Goal: Task Accomplishment & Management: Use online tool/utility

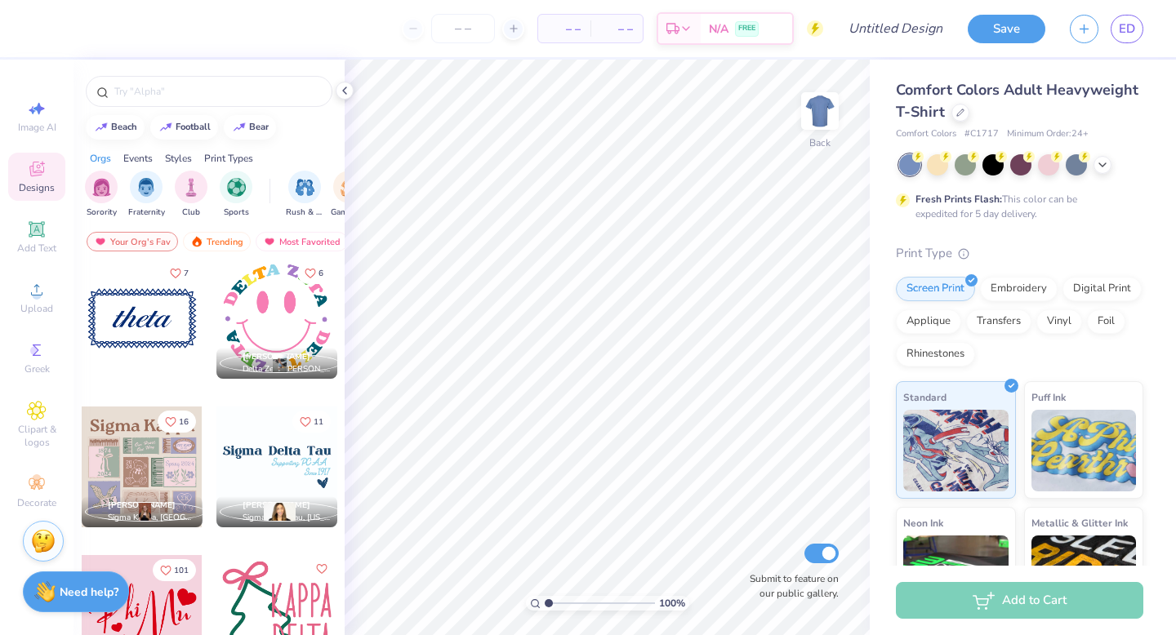
scroll to position [1648, 0]
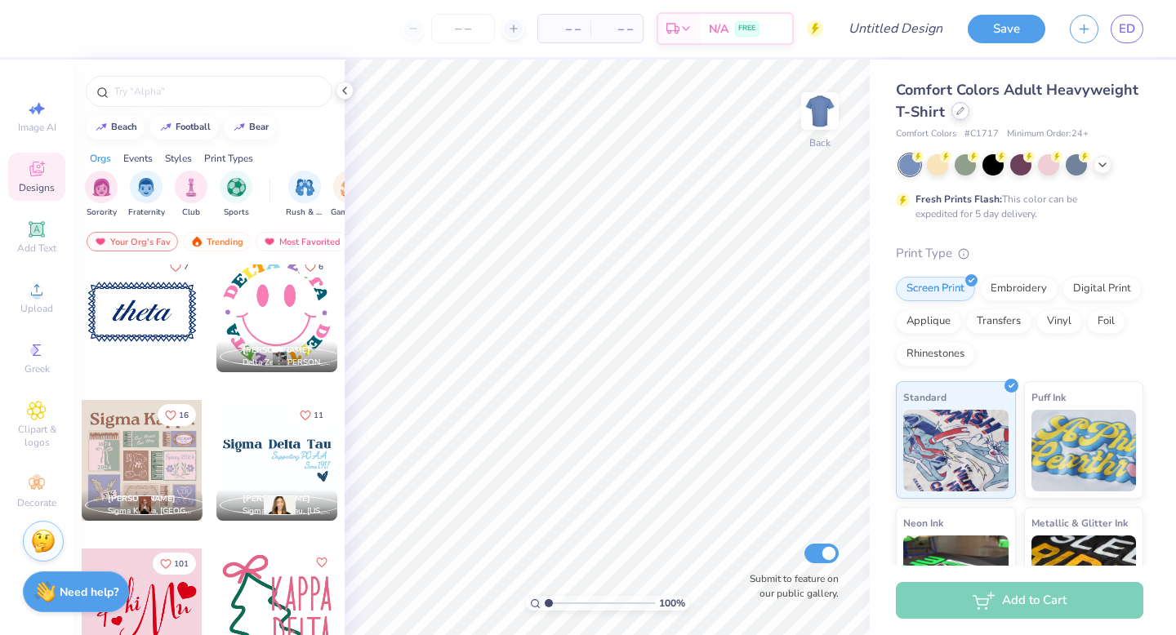
click at [960, 104] on div at bounding box center [960, 111] width 18 height 18
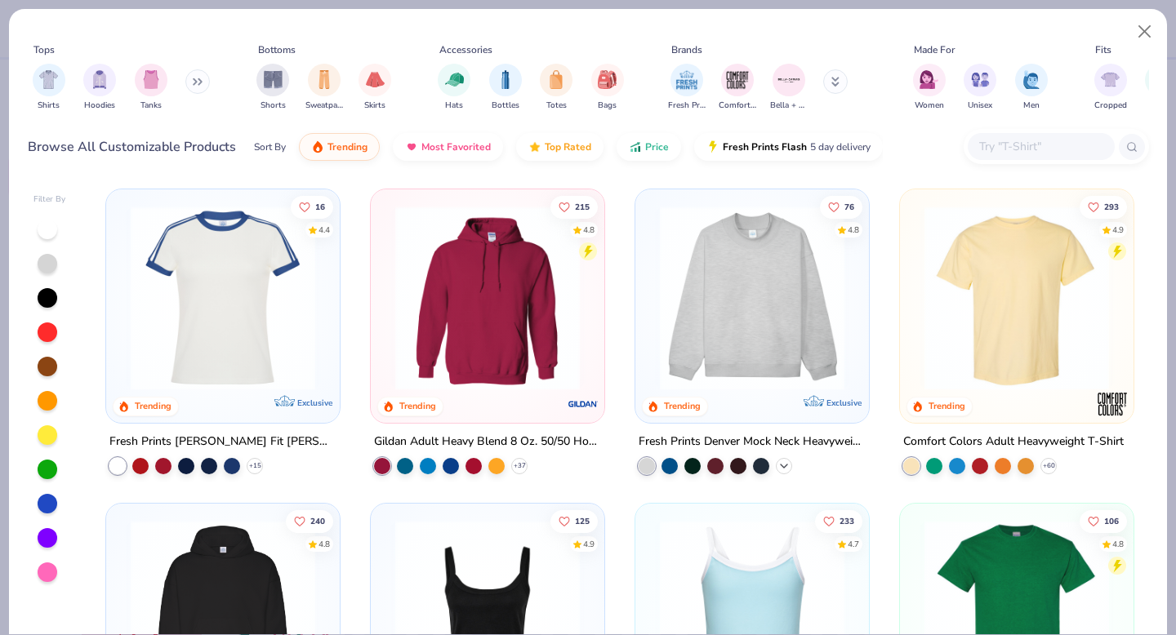
click at [787, 460] on icon at bounding box center [783, 466] width 13 height 13
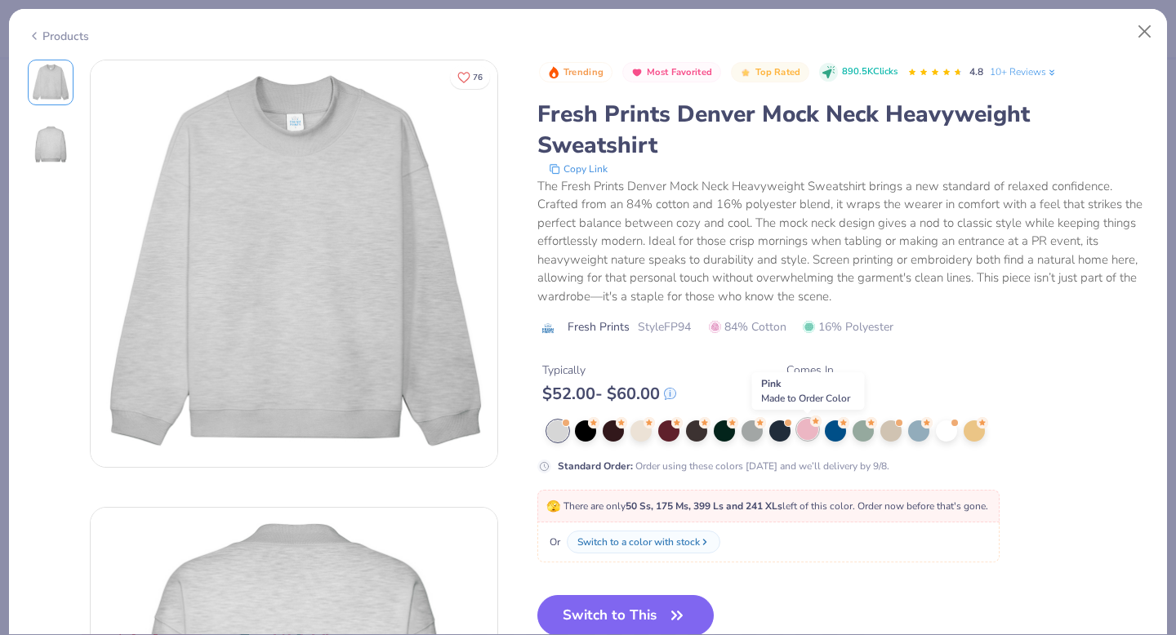
click at [807, 432] on div at bounding box center [807, 429] width 21 height 21
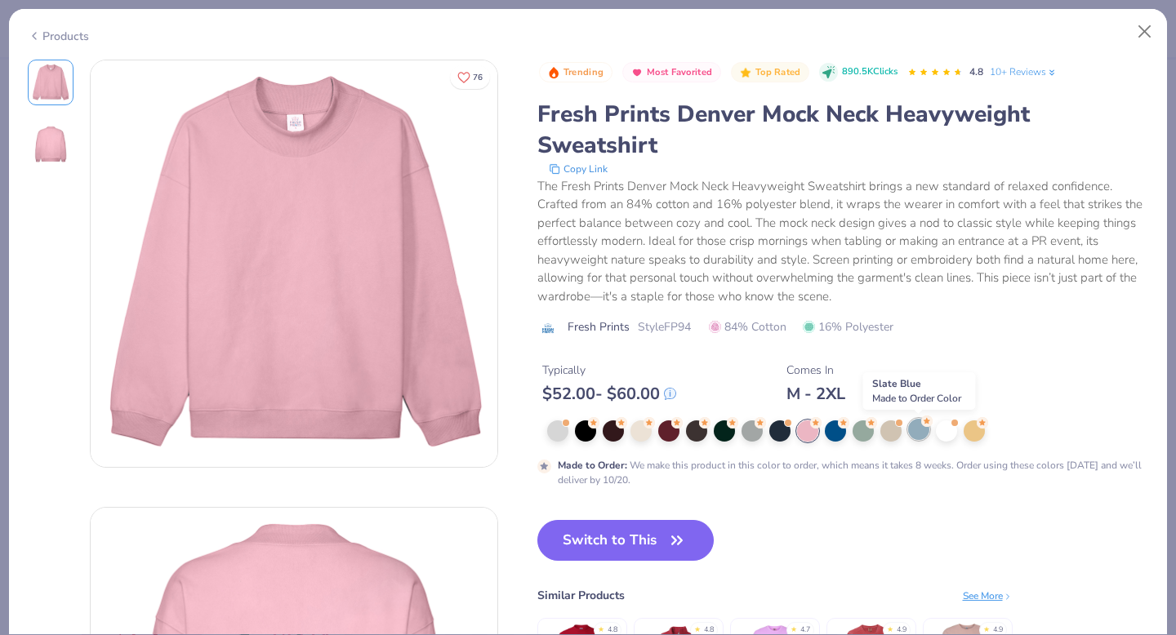
click at [917, 436] on div at bounding box center [918, 429] width 21 height 21
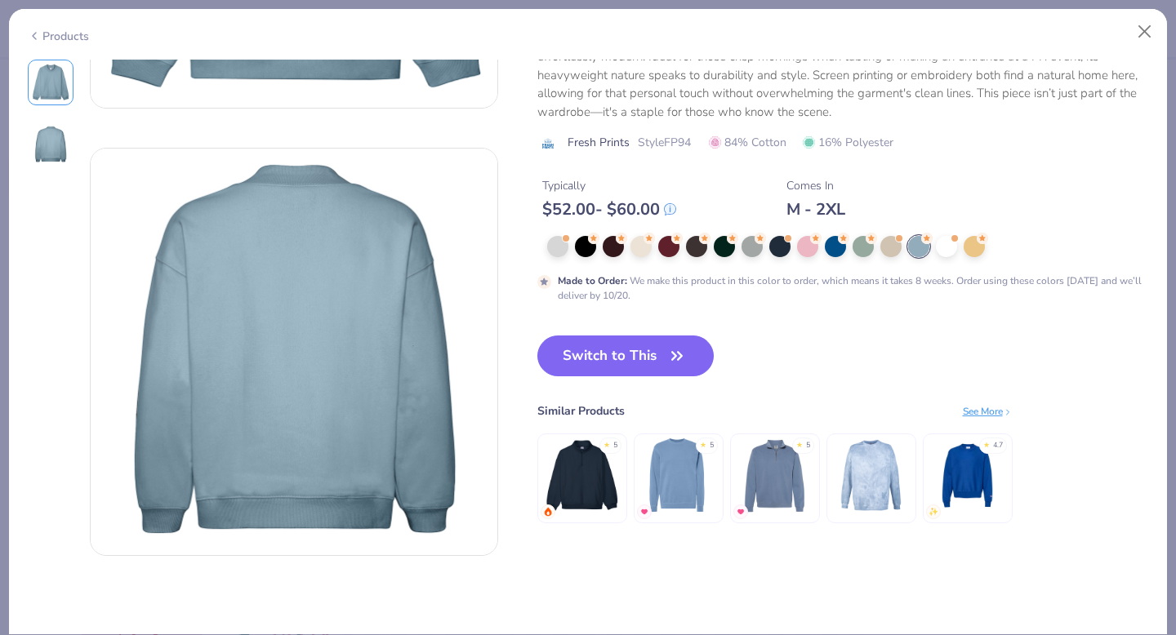
scroll to position [365, 0]
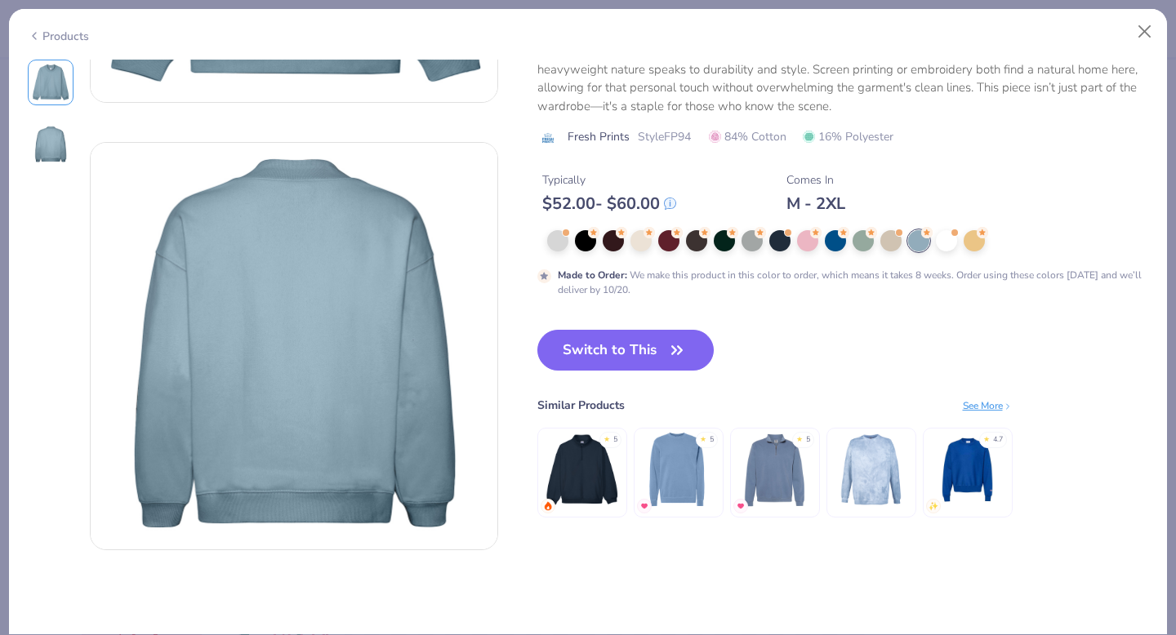
click at [688, 460] on img at bounding box center [678, 469] width 78 height 78
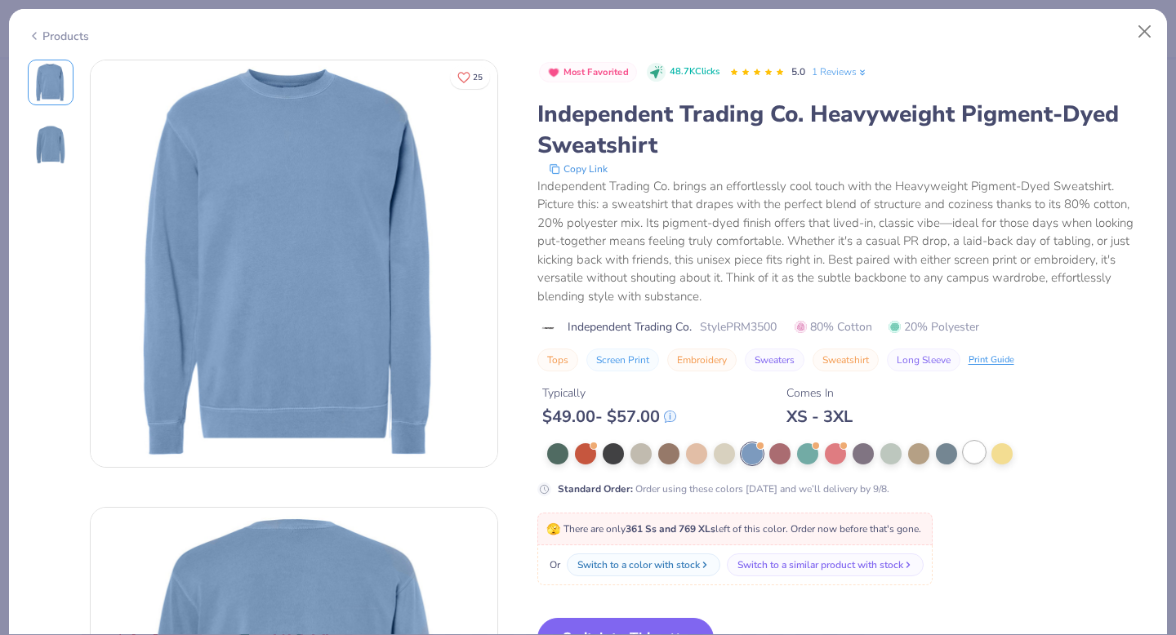
click at [983, 455] on div at bounding box center [973, 452] width 21 height 21
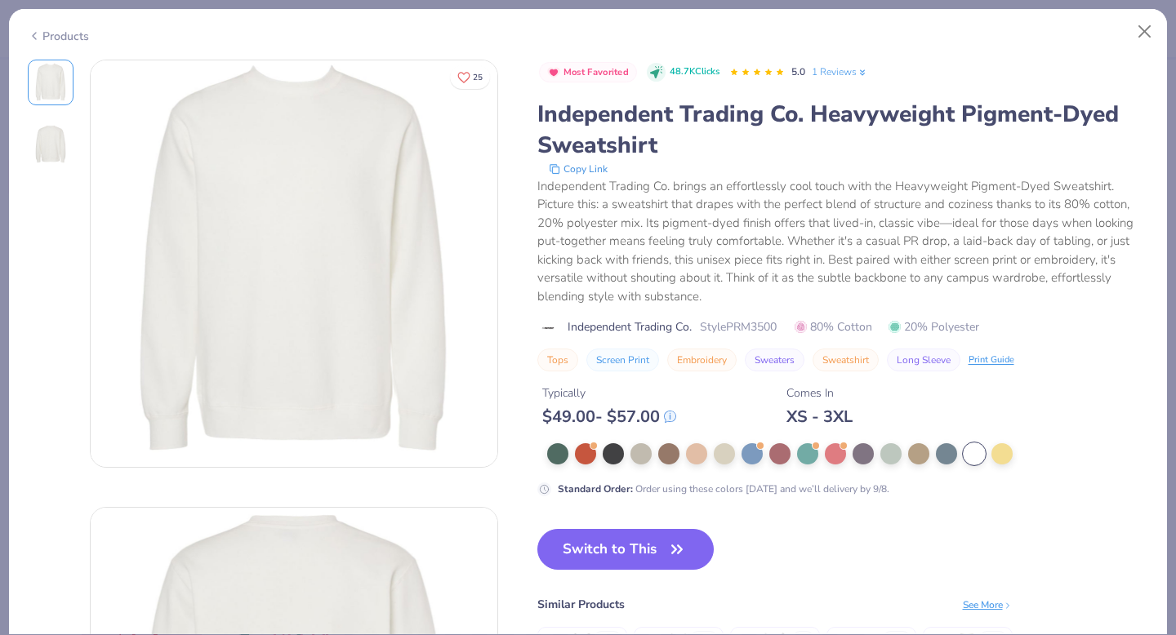
click at [681, 455] on div at bounding box center [848, 453] width 602 height 21
click at [697, 456] on div at bounding box center [696, 452] width 21 height 21
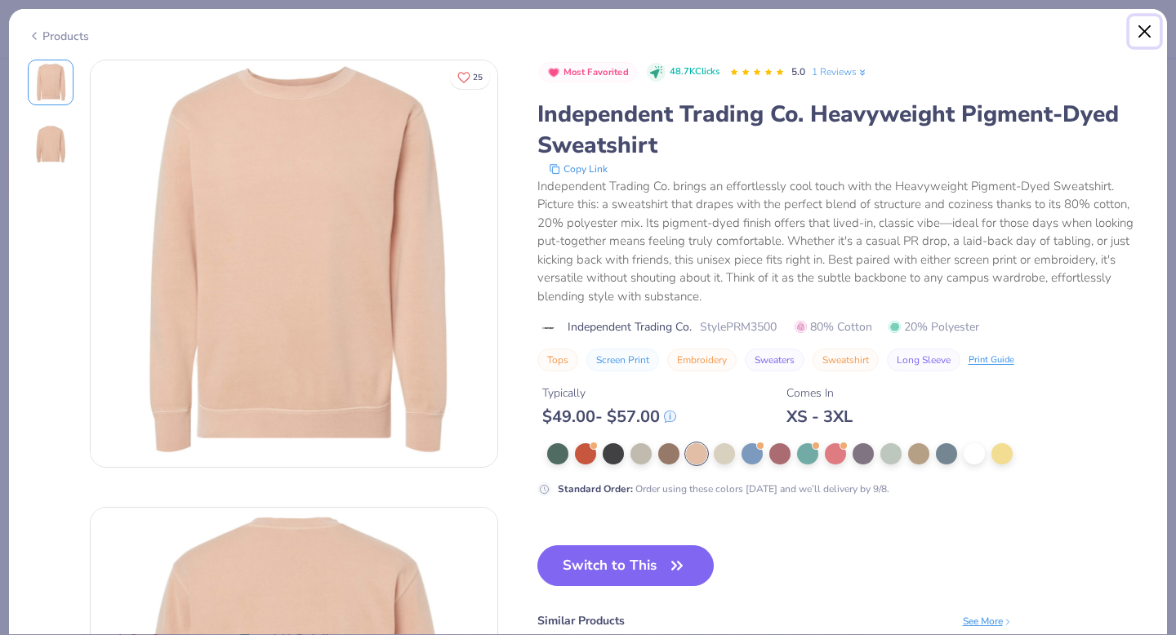
click at [1148, 30] on button "Close" at bounding box center [1144, 31] width 31 height 31
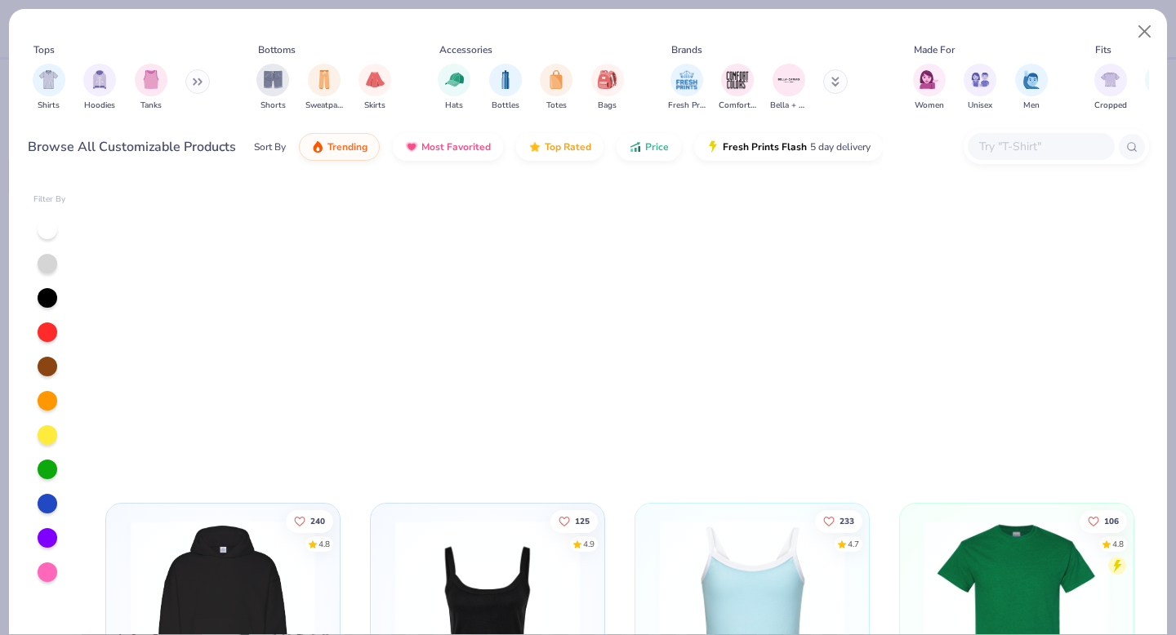
scroll to position [629, 0]
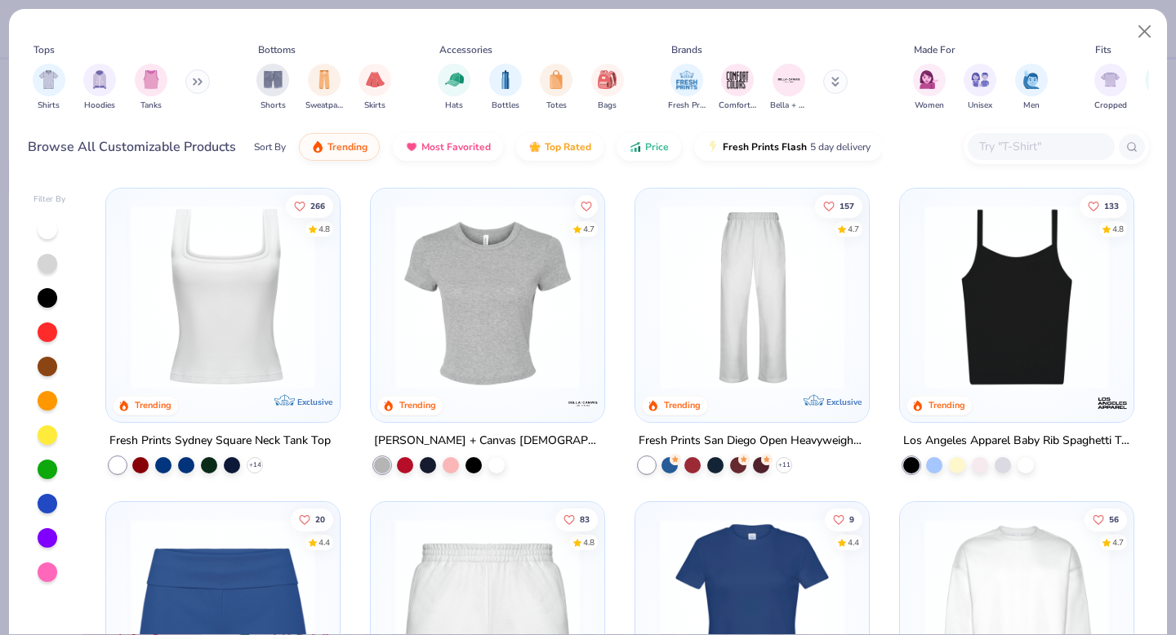
click at [196, 80] on icon at bounding box center [194, 82] width 2 height 6
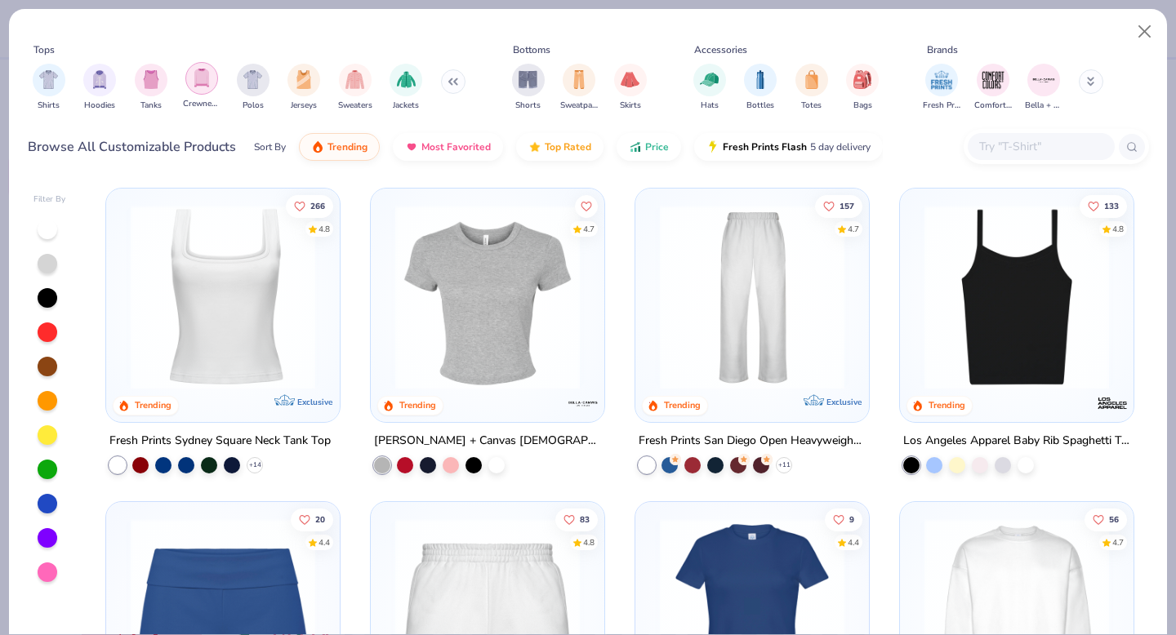
click at [209, 82] on img "filter for Crewnecks" at bounding box center [202, 78] width 18 height 19
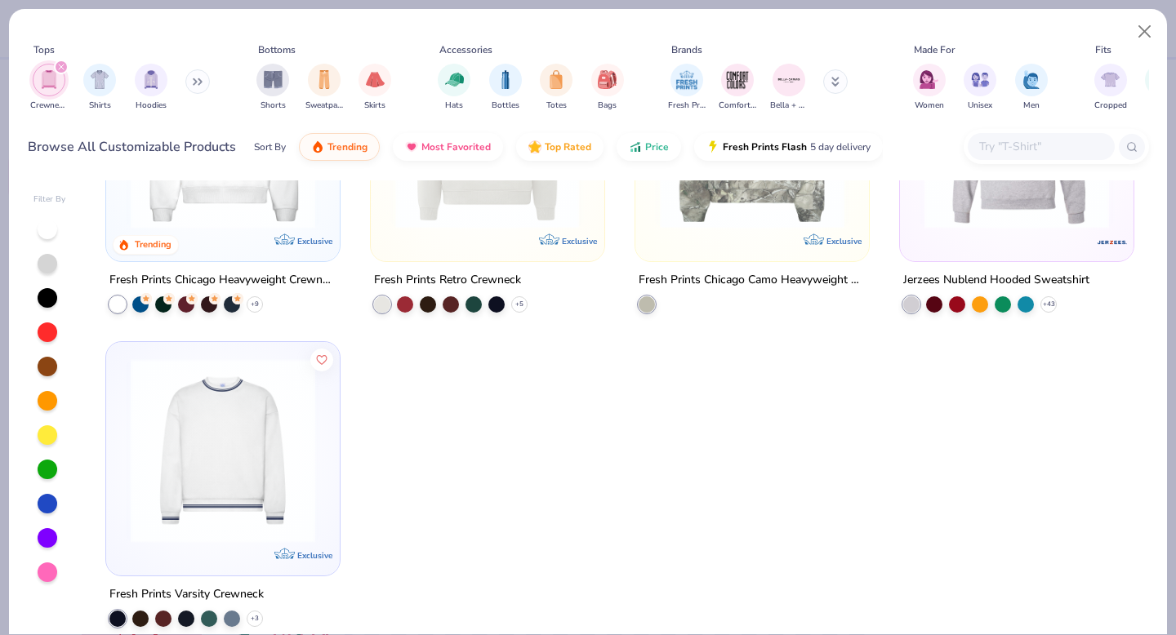
scroll to position [181, 0]
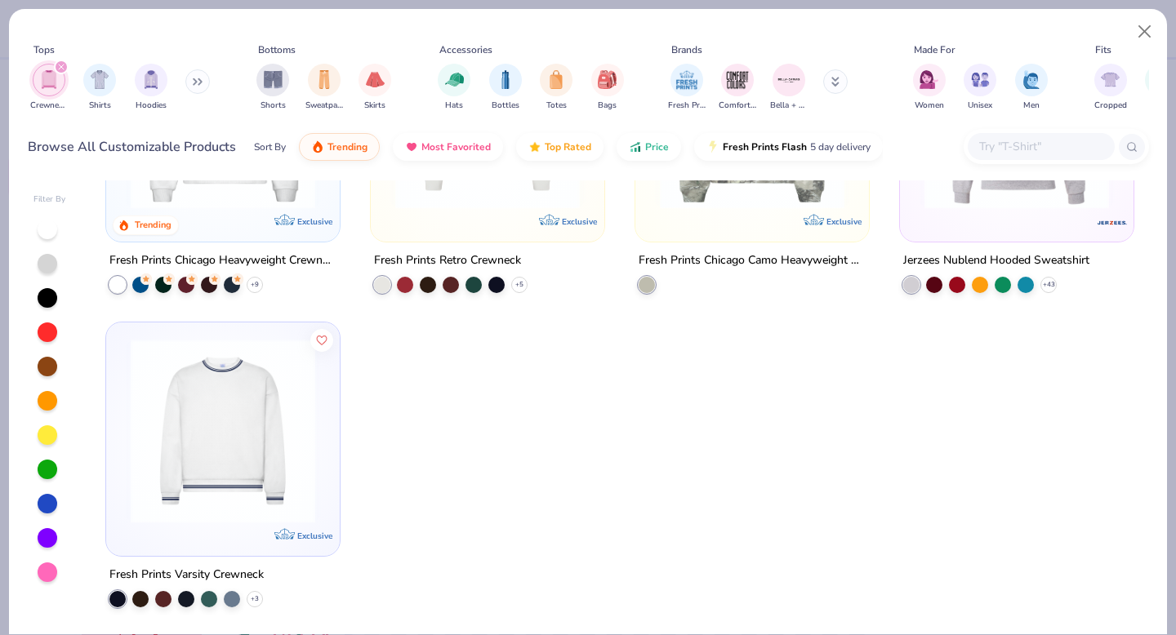
click at [214, 483] on img at bounding box center [222, 431] width 201 height 185
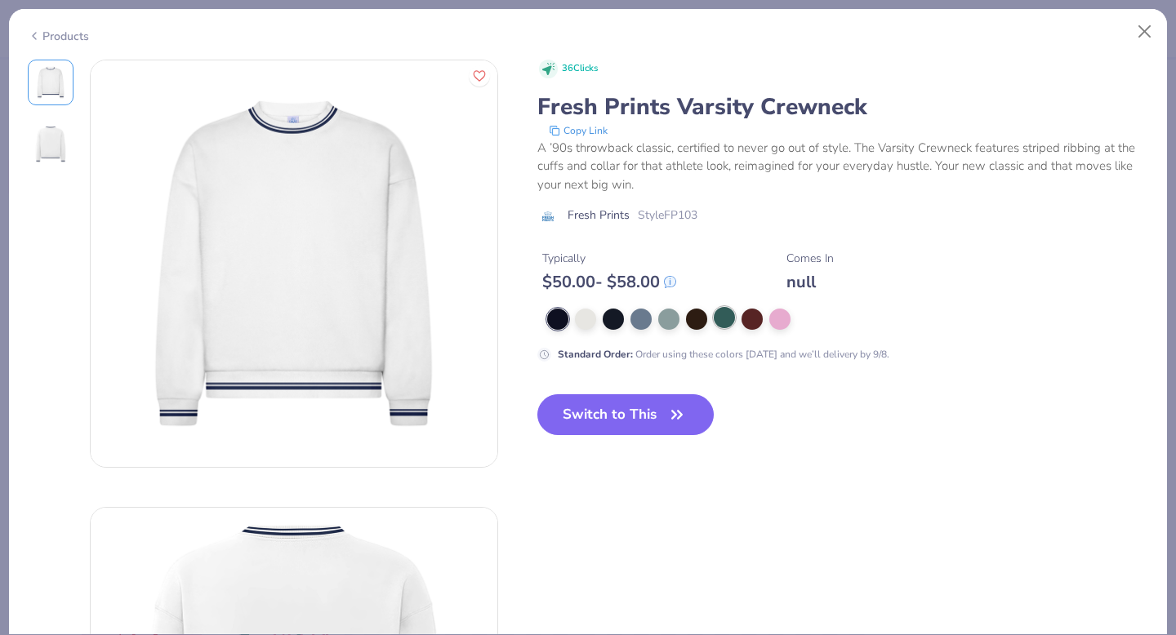
click at [725, 319] on div at bounding box center [724, 317] width 21 height 21
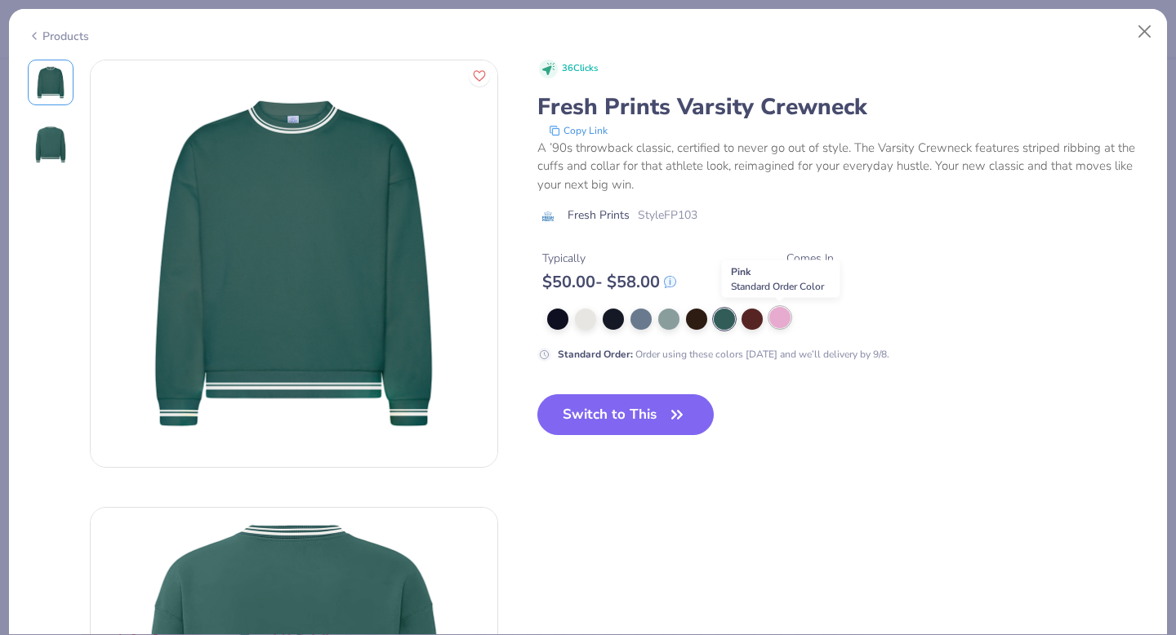
click at [782, 322] on div at bounding box center [779, 317] width 21 height 21
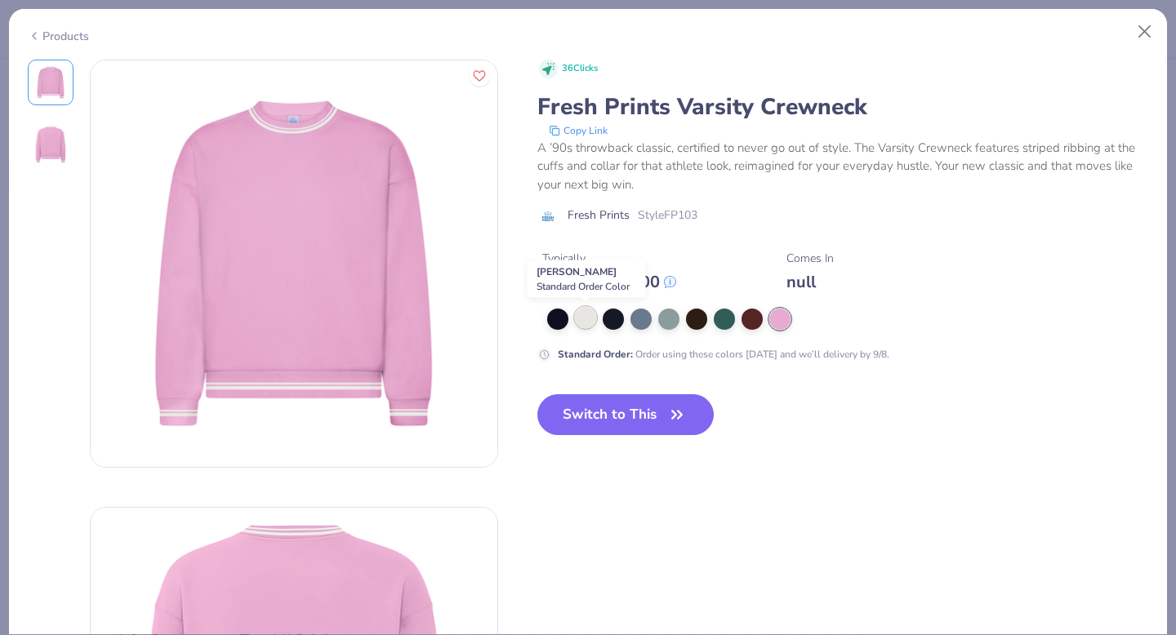
click at [585, 319] on div at bounding box center [585, 317] width 21 height 21
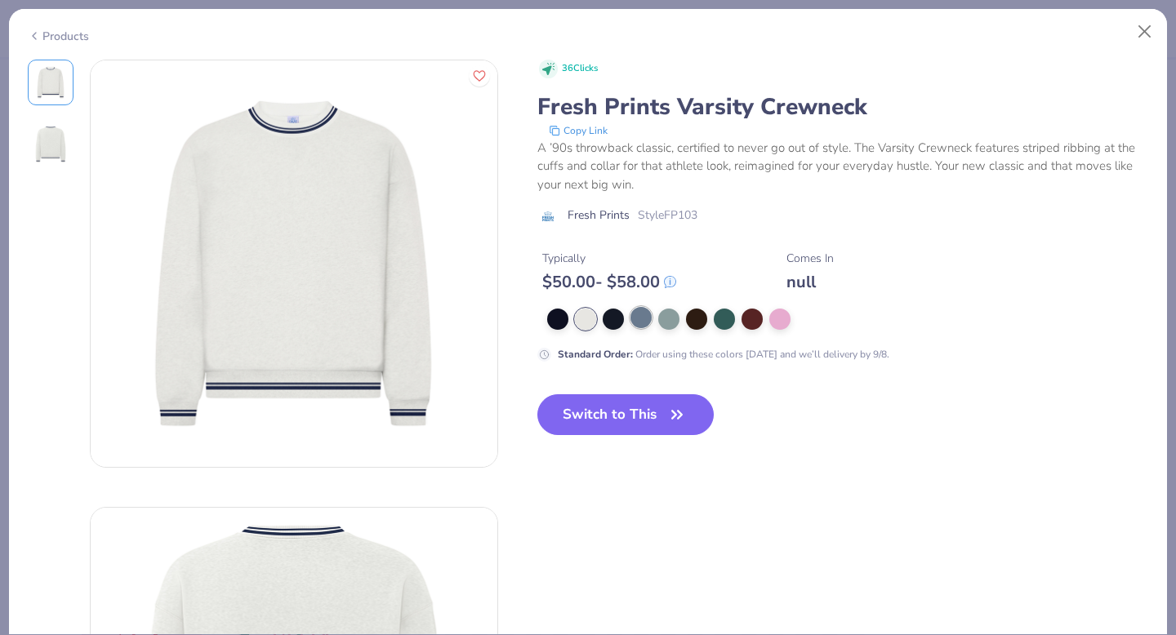
click at [641, 318] on div at bounding box center [640, 317] width 21 height 21
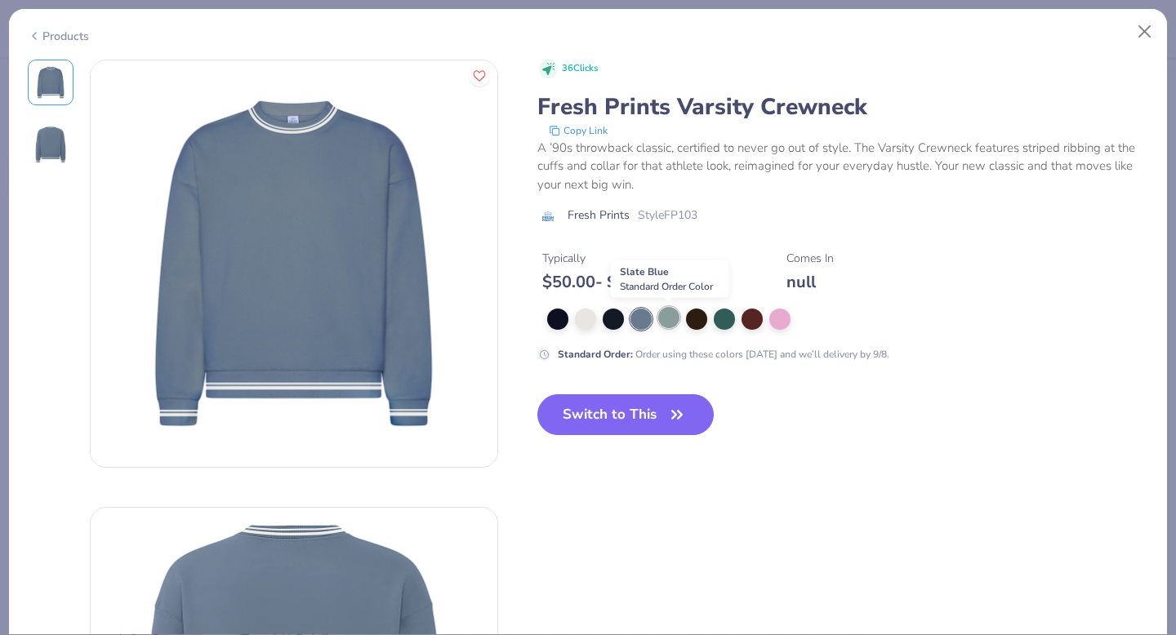
click at [675, 318] on div at bounding box center [668, 317] width 21 height 21
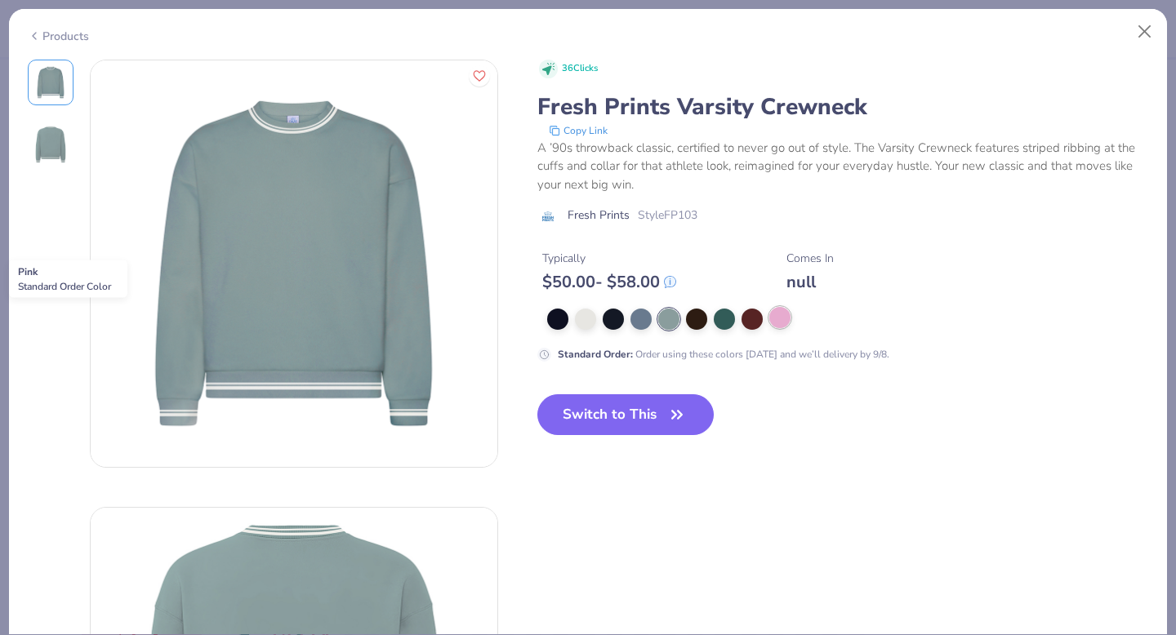
click at [773, 322] on div at bounding box center [779, 317] width 21 height 21
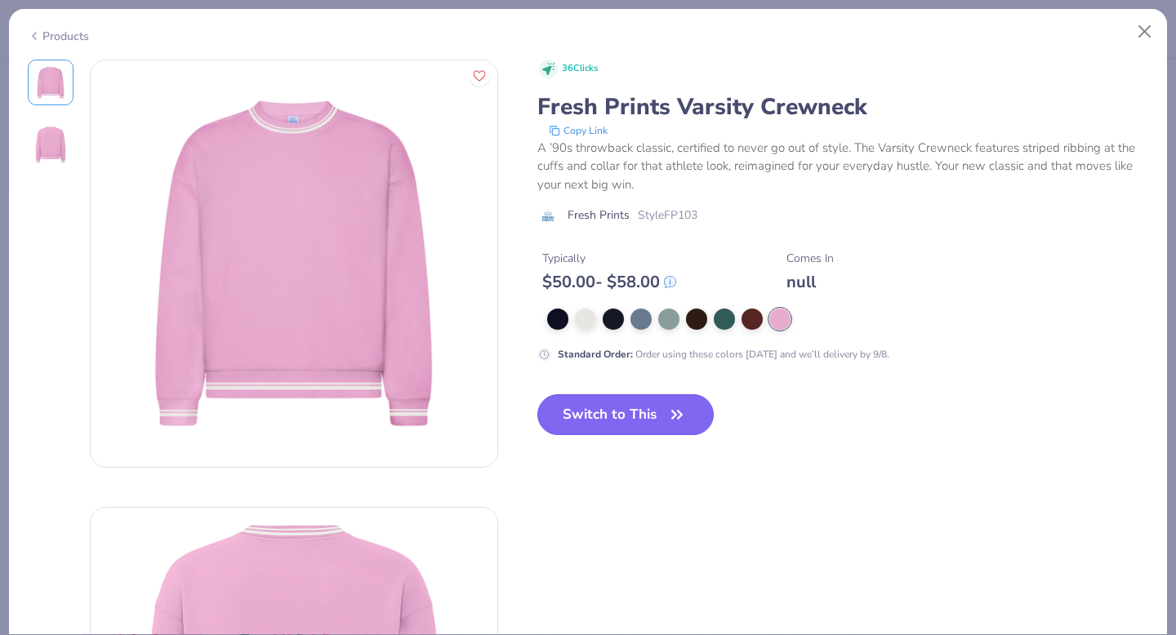
click at [598, 410] on button "Switch to This" at bounding box center [625, 414] width 177 height 41
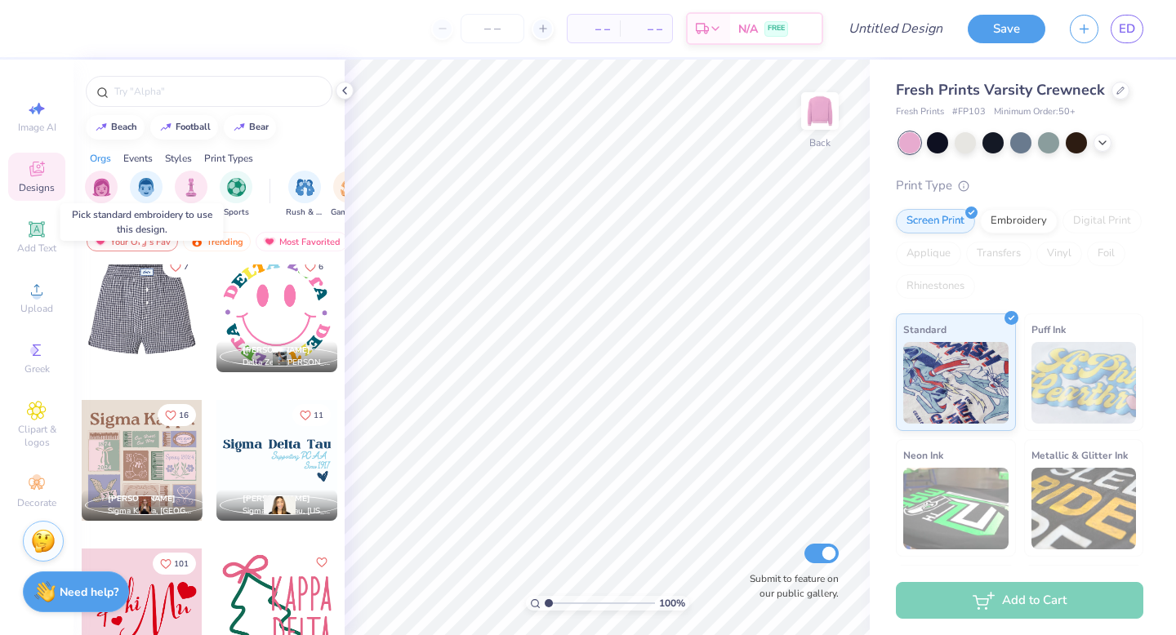
click at [143, 302] on div at bounding box center [142, 311] width 362 height 121
click at [175, 271] on button "7" at bounding box center [178, 265] width 33 height 22
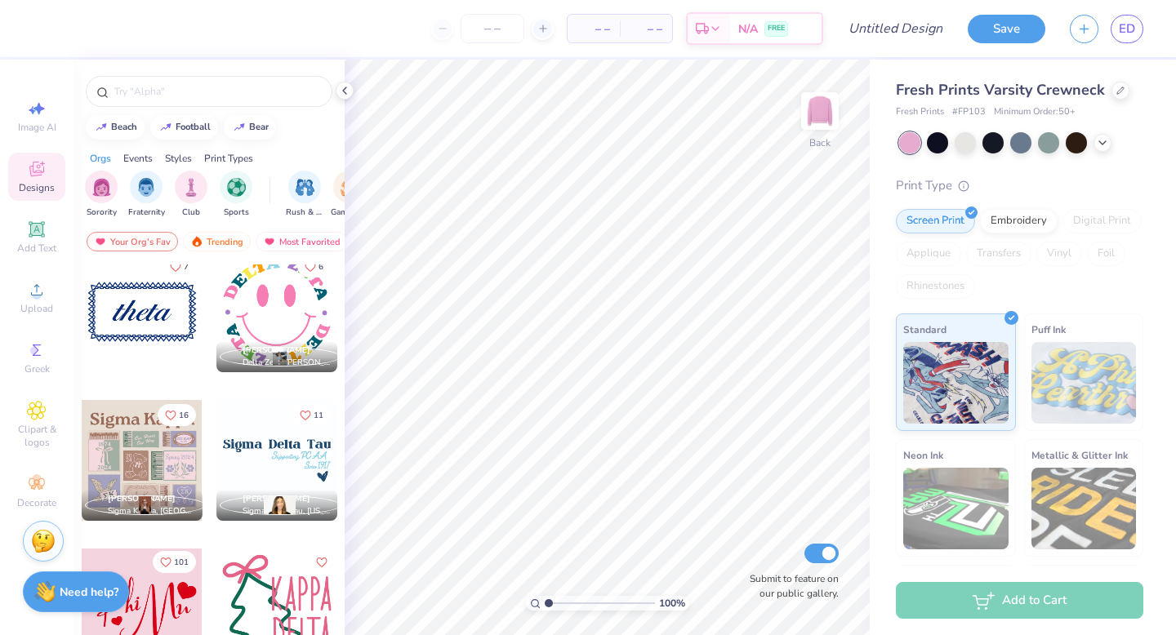
click at [169, 563] on icon "Like" at bounding box center [166, 562] width 10 height 9
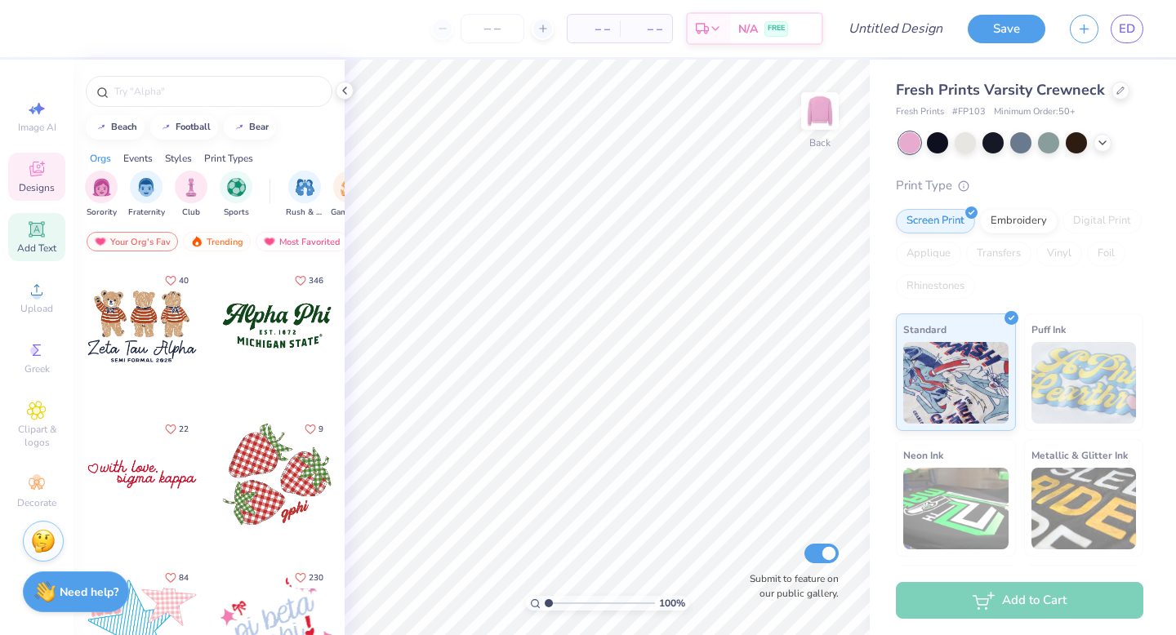
click at [39, 242] on span "Add Text" at bounding box center [36, 248] width 39 height 13
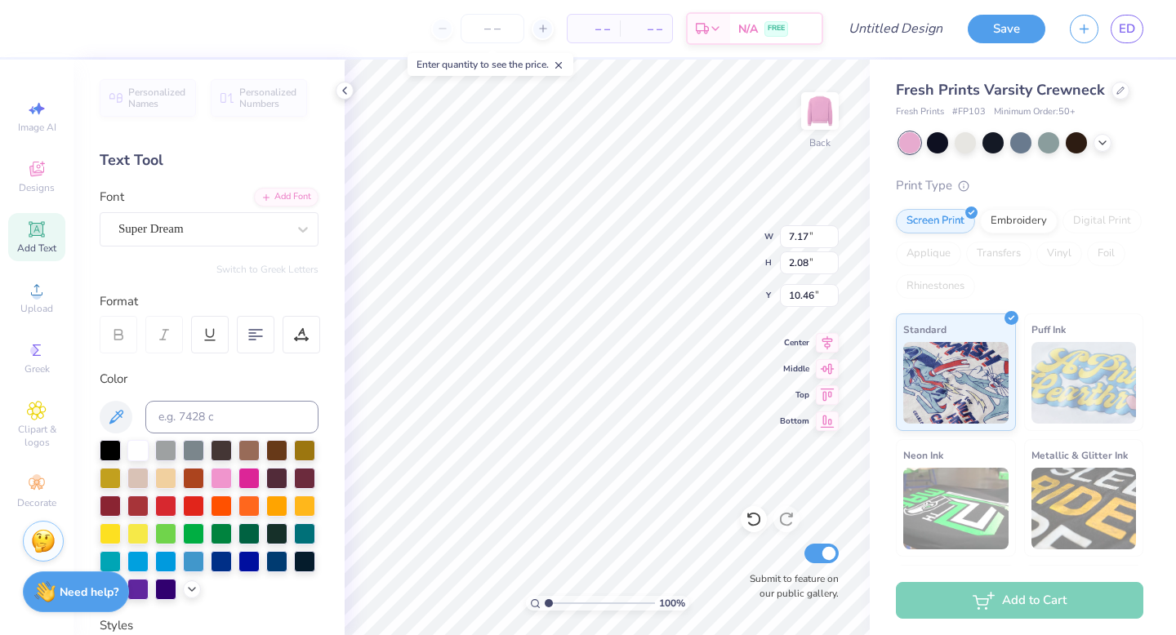
scroll to position [0, 2]
type textarea "DZ ZETA PI"
type input "4.90"
type input "11.01"
type input "1.54"
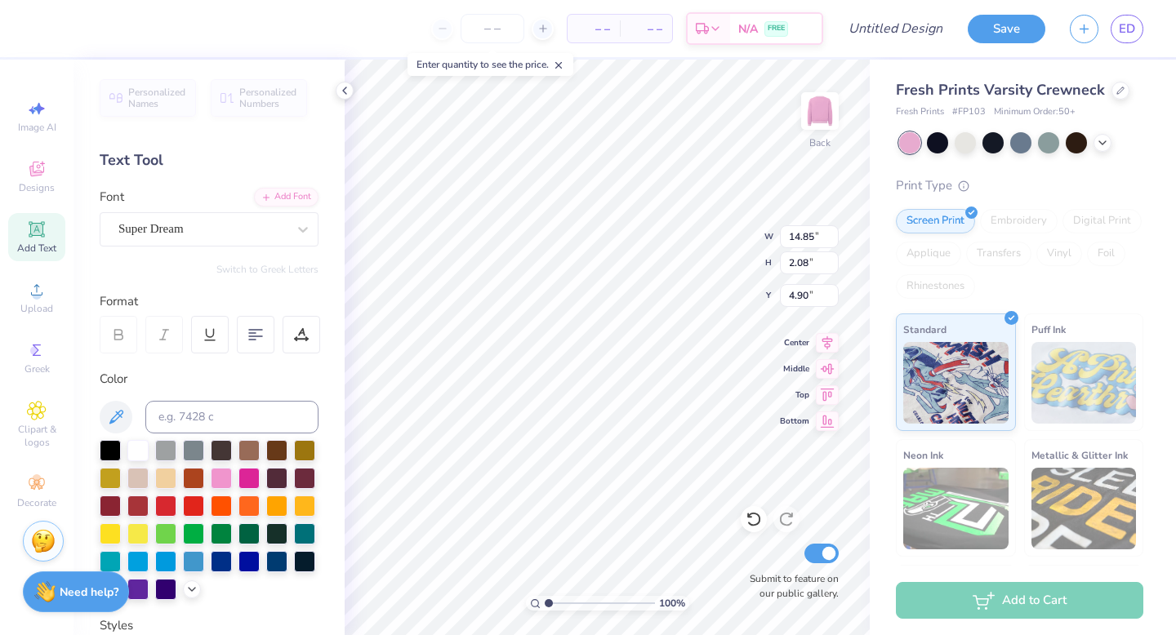
type input "5.44"
type input "5.05"
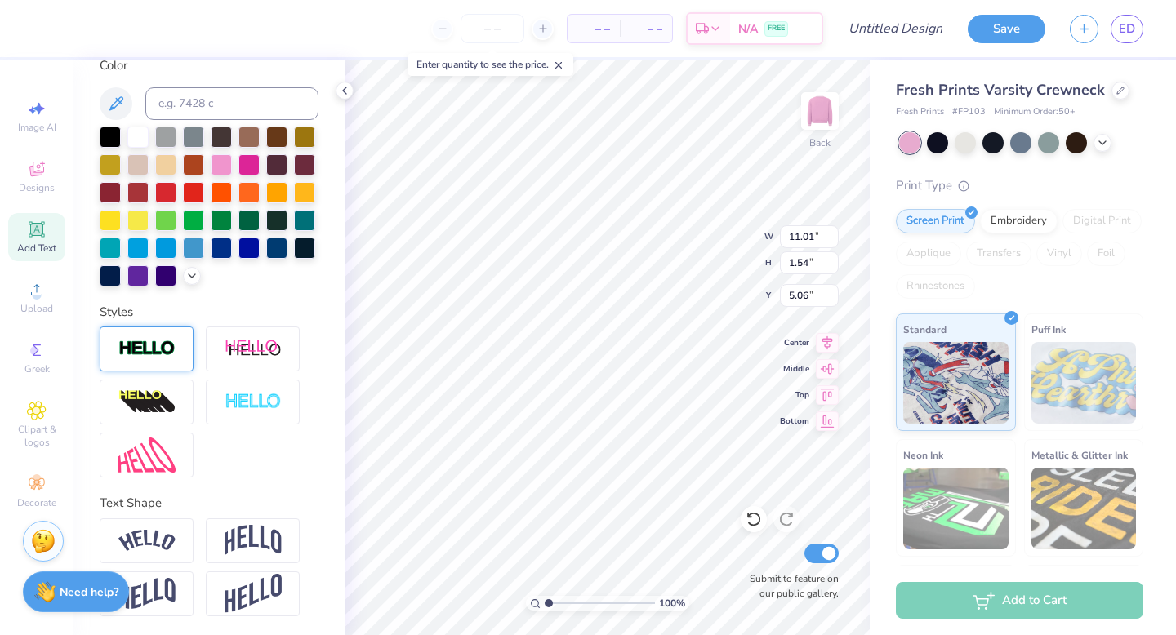
click at [163, 350] on img at bounding box center [146, 349] width 57 height 19
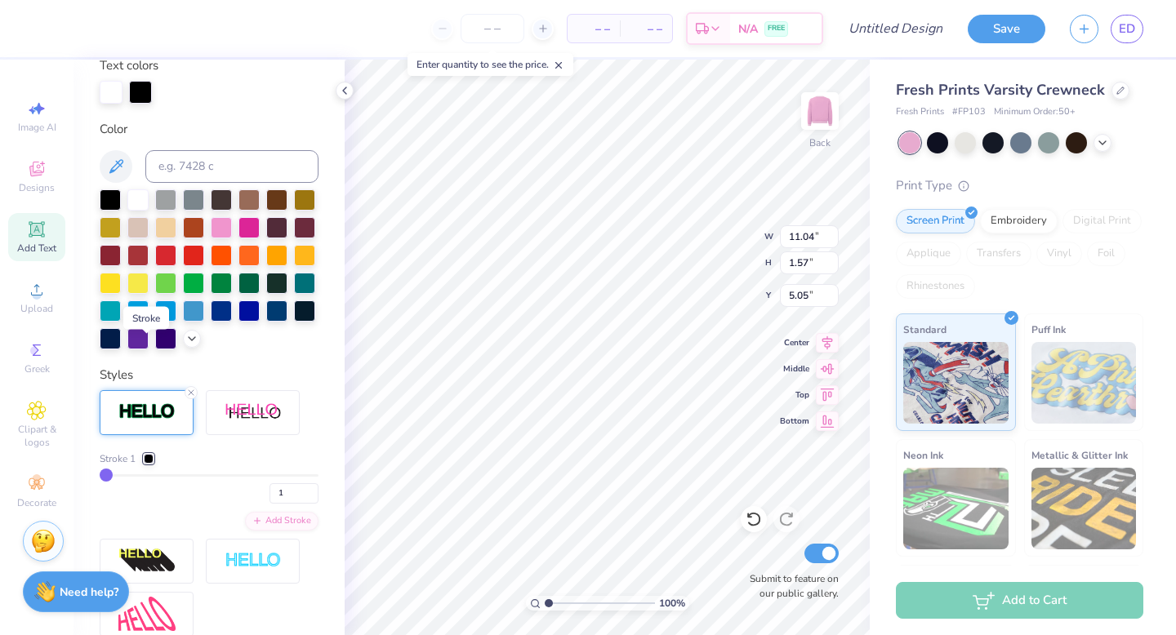
type input "11.04"
type input "1.57"
type input "5.05"
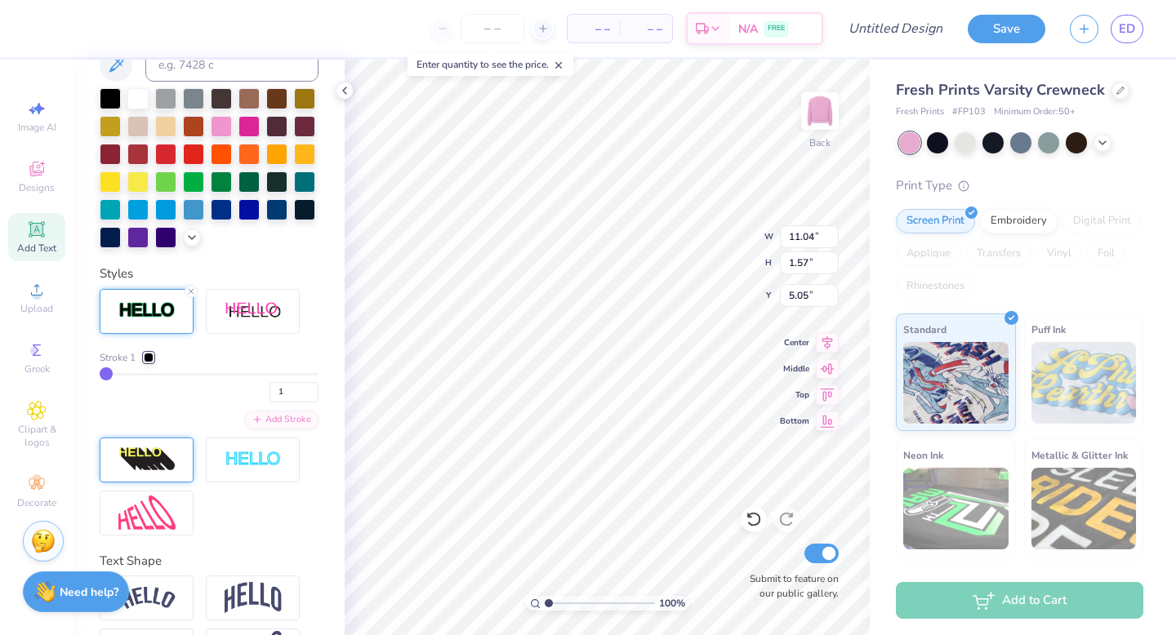
scroll to position [420, 0]
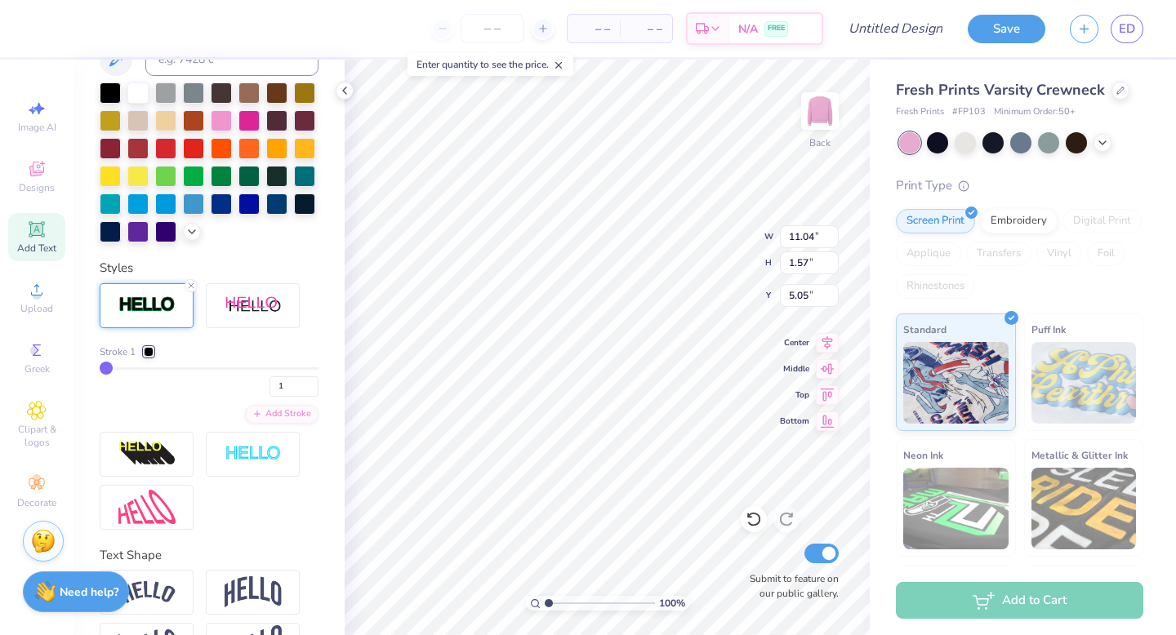
type input "2"
type input "3"
type input "4"
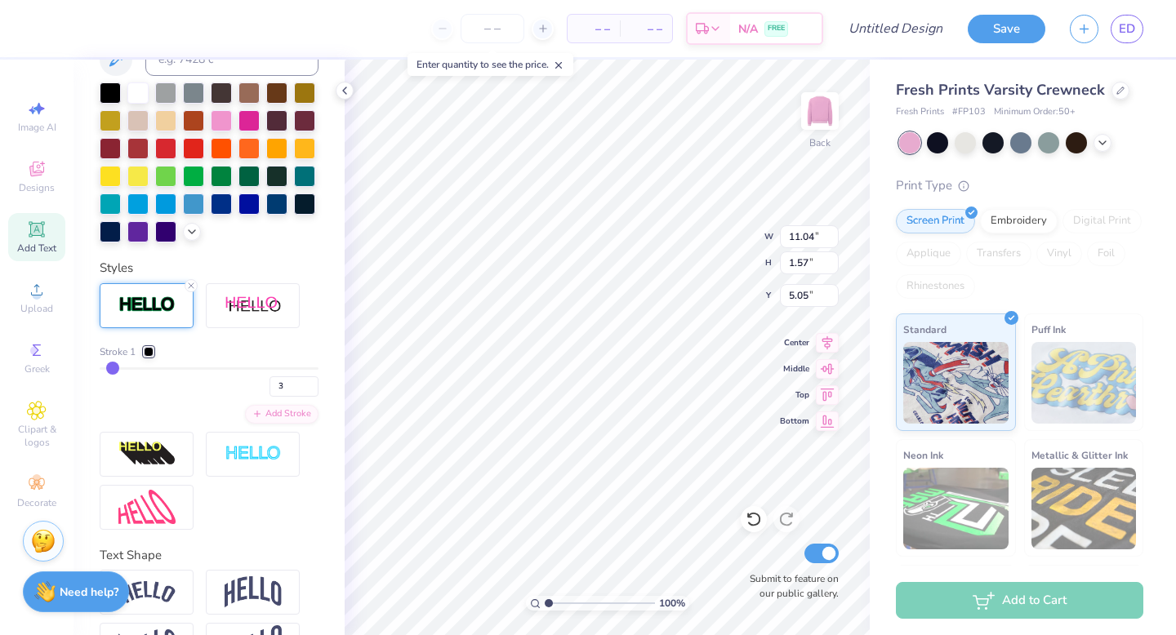
type input "4"
type input "5"
type input "6"
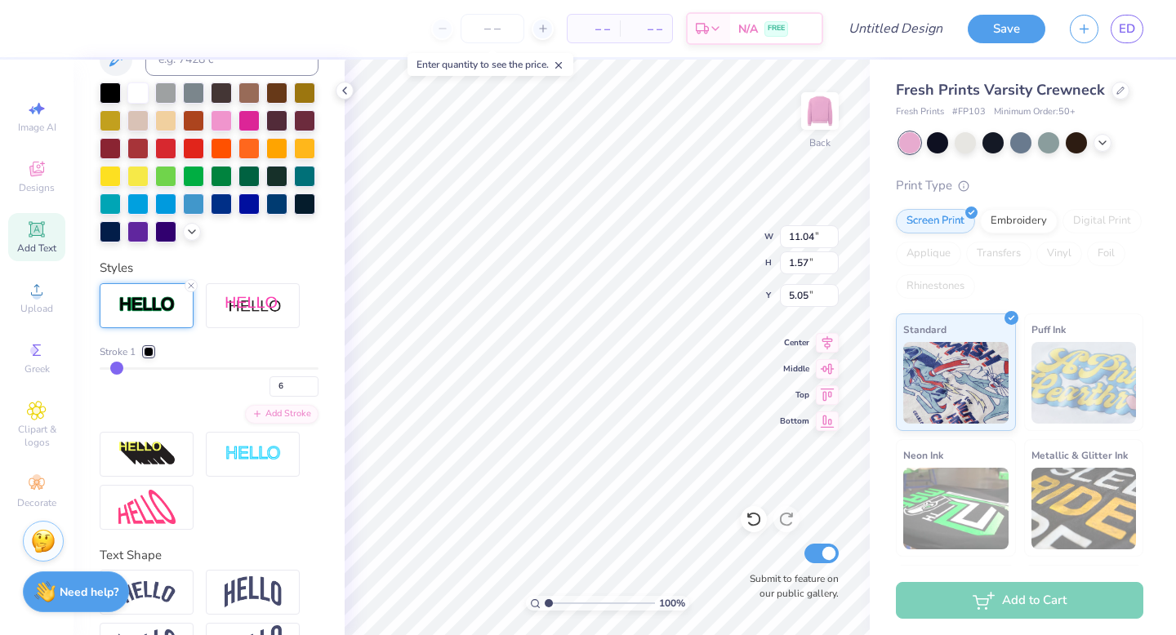
type input "7"
type input "8"
type input "9"
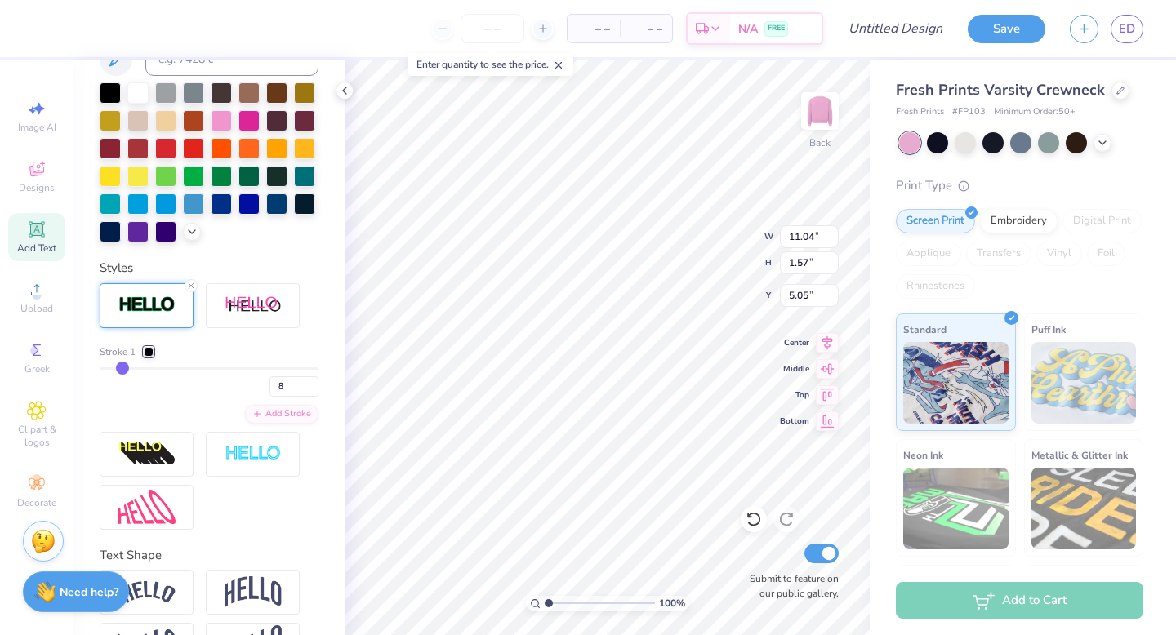
type input "9"
type input "11.27"
type input "1.80"
type input "4.93"
click at [290, 383] on input "9" at bounding box center [293, 386] width 49 height 20
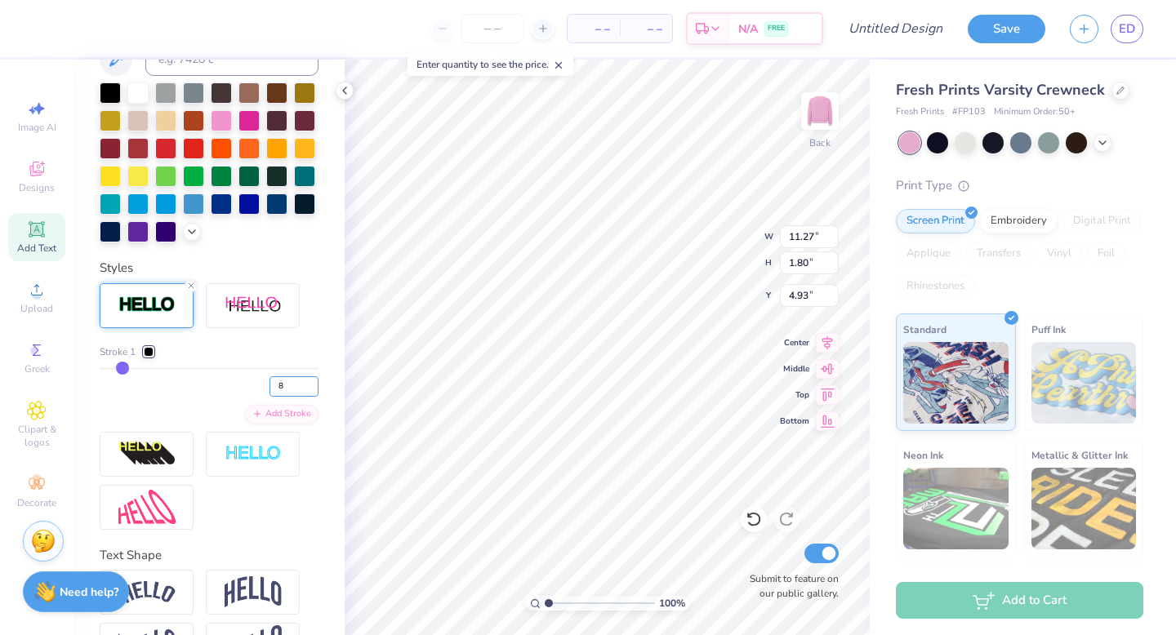
click at [311, 391] on input "8" at bounding box center [293, 386] width 49 height 20
click at [311, 391] on input "7" at bounding box center [293, 386] width 49 height 20
click at [311, 391] on input "6" at bounding box center [293, 386] width 49 height 20
click at [311, 391] on input "5" at bounding box center [293, 386] width 49 height 20
click at [311, 391] on input "4" at bounding box center [293, 386] width 49 height 20
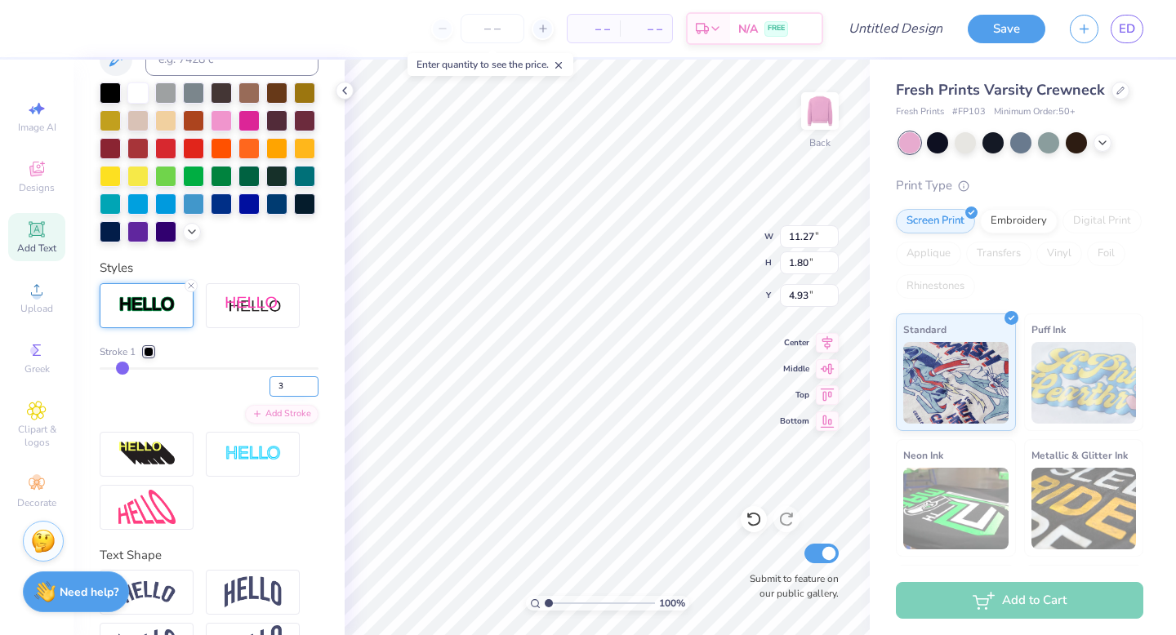
click at [311, 391] on input "3" at bounding box center [293, 386] width 49 height 20
type input "2"
click at [311, 391] on input "2" at bounding box center [293, 386] width 49 height 20
type input "2"
click at [220, 380] on div "2" at bounding box center [209, 381] width 219 height 29
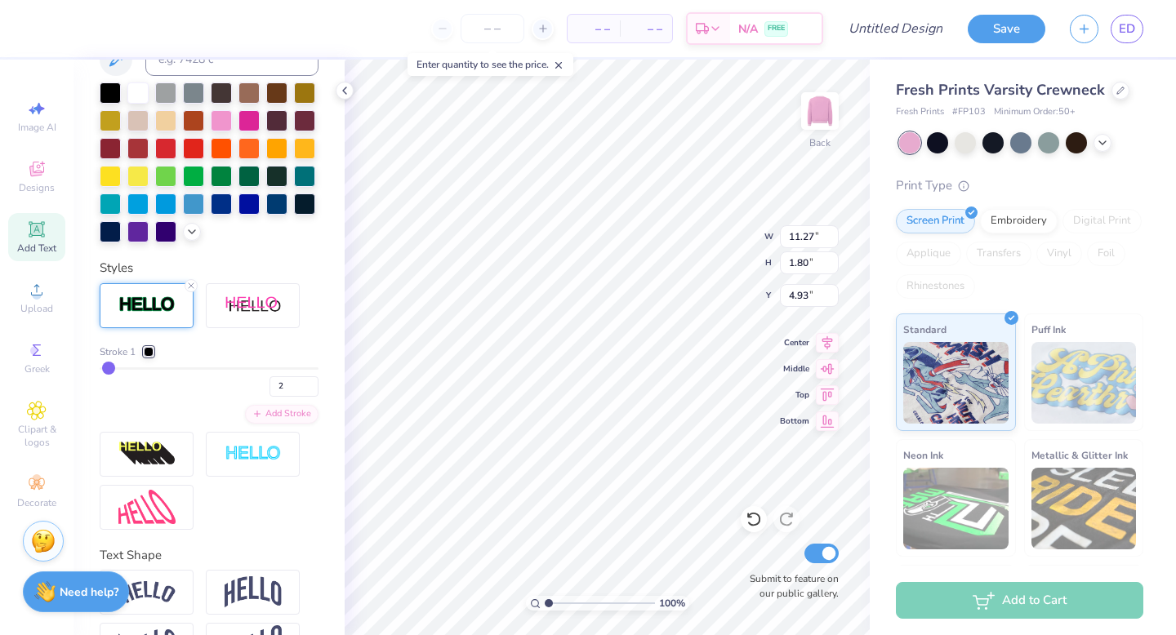
type input "11.07"
type input "1.60"
type input "5.03"
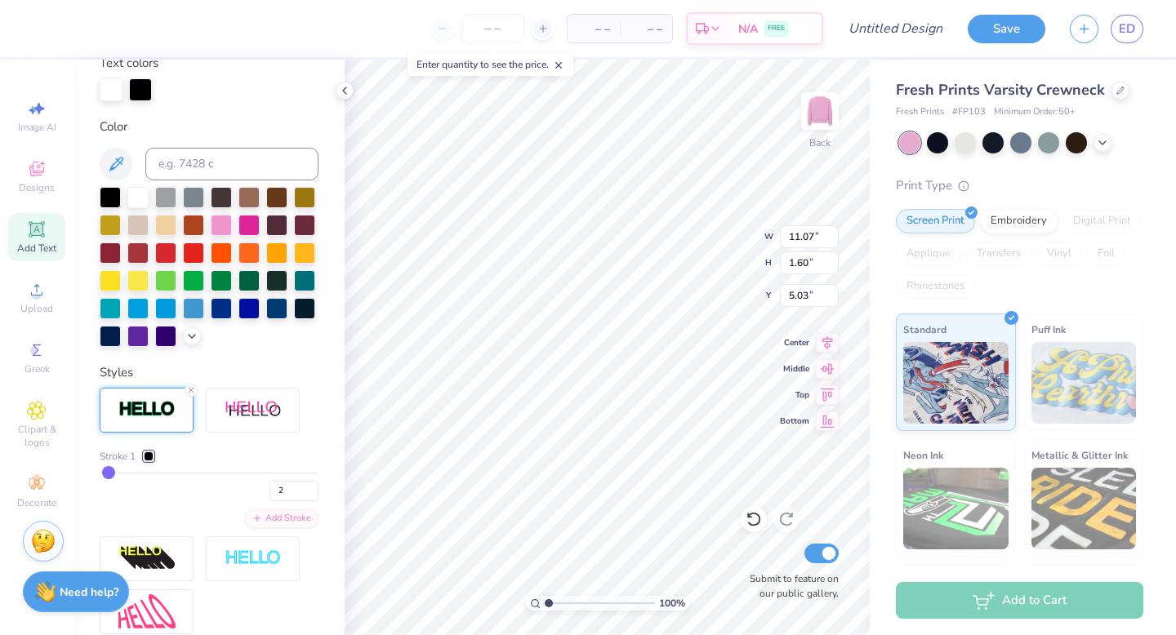
scroll to position [306, 0]
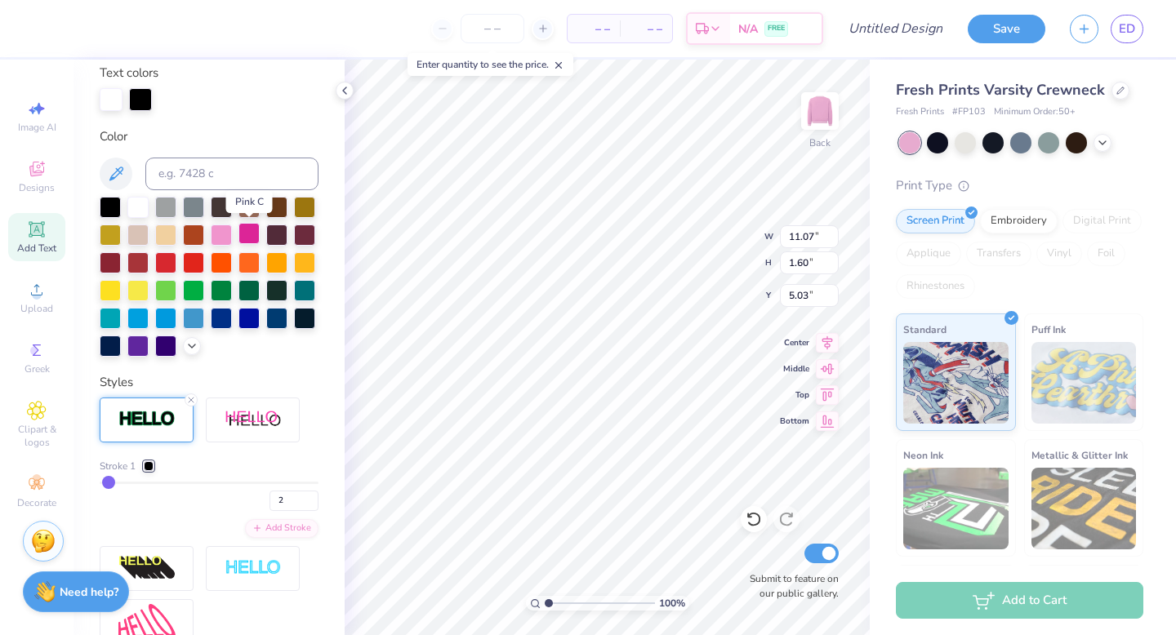
click at [245, 230] on div at bounding box center [248, 233] width 21 height 21
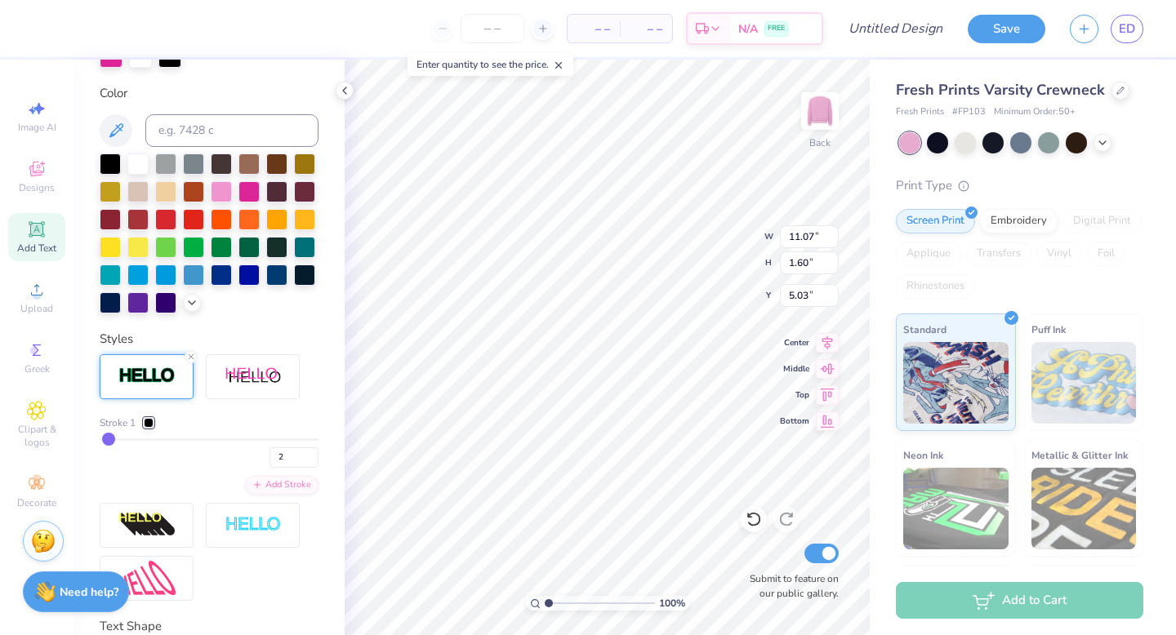
scroll to position [245, 0]
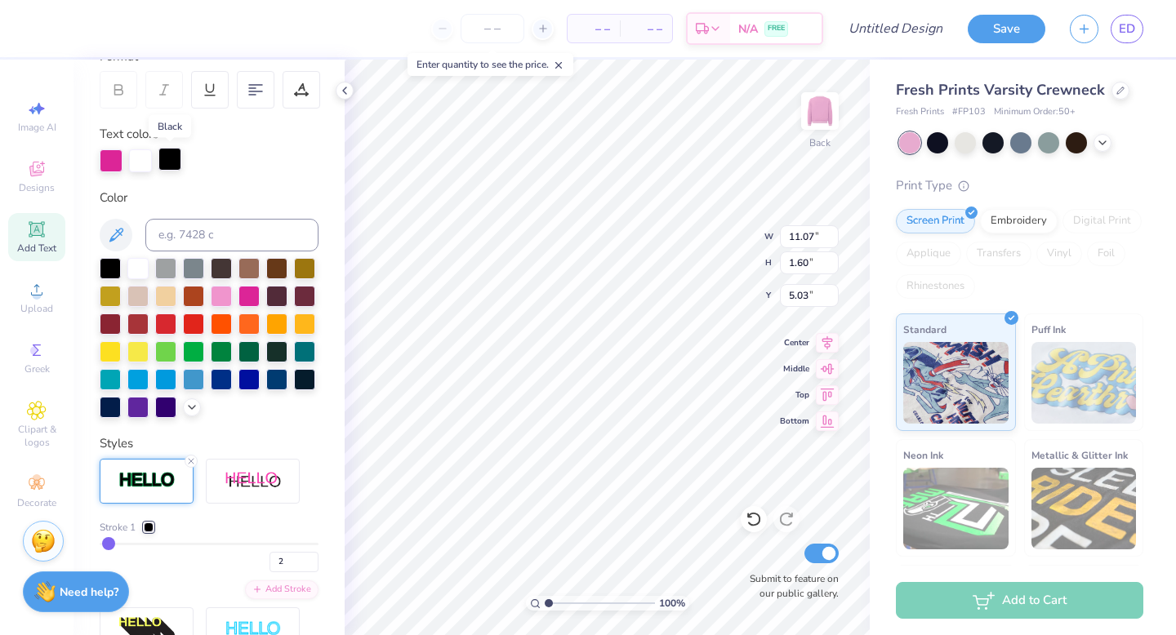
click at [171, 159] on div at bounding box center [169, 159] width 23 height 23
click at [116, 156] on div at bounding box center [111, 159] width 23 height 23
click at [221, 298] on div at bounding box center [221, 294] width 21 height 21
click at [189, 409] on icon at bounding box center [191, 405] width 13 height 13
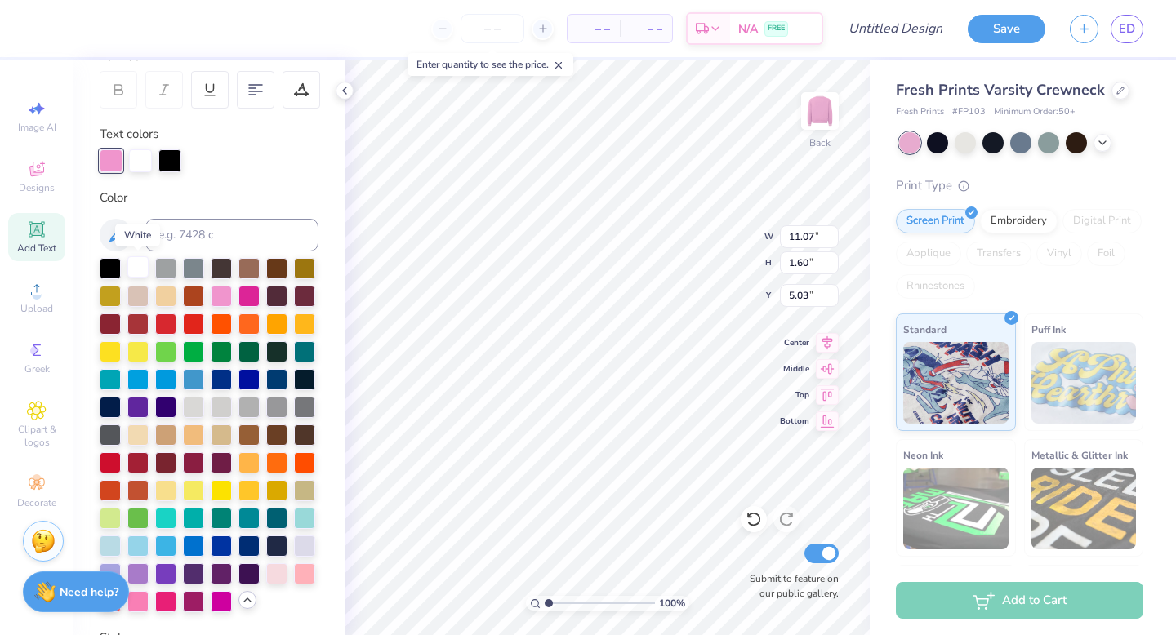
click at [140, 263] on div at bounding box center [137, 266] width 21 height 21
click at [146, 153] on div at bounding box center [140, 159] width 23 height 23
click at [240, 299] on div at bounding box center [248, 294] width 21 height 21
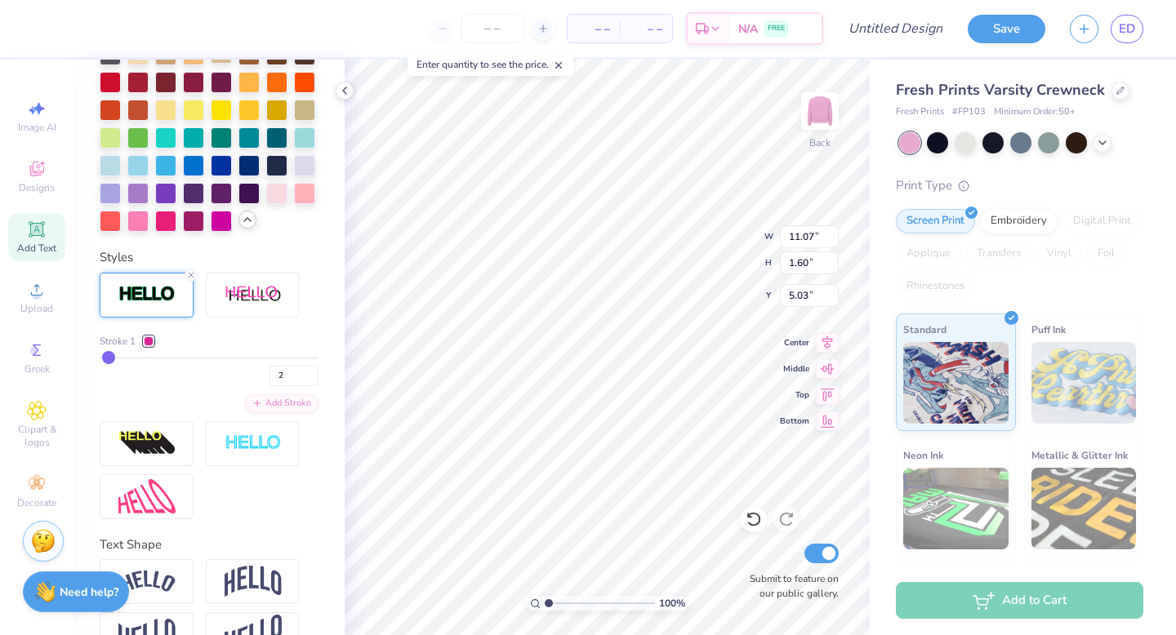
scroll to position [667, 0]
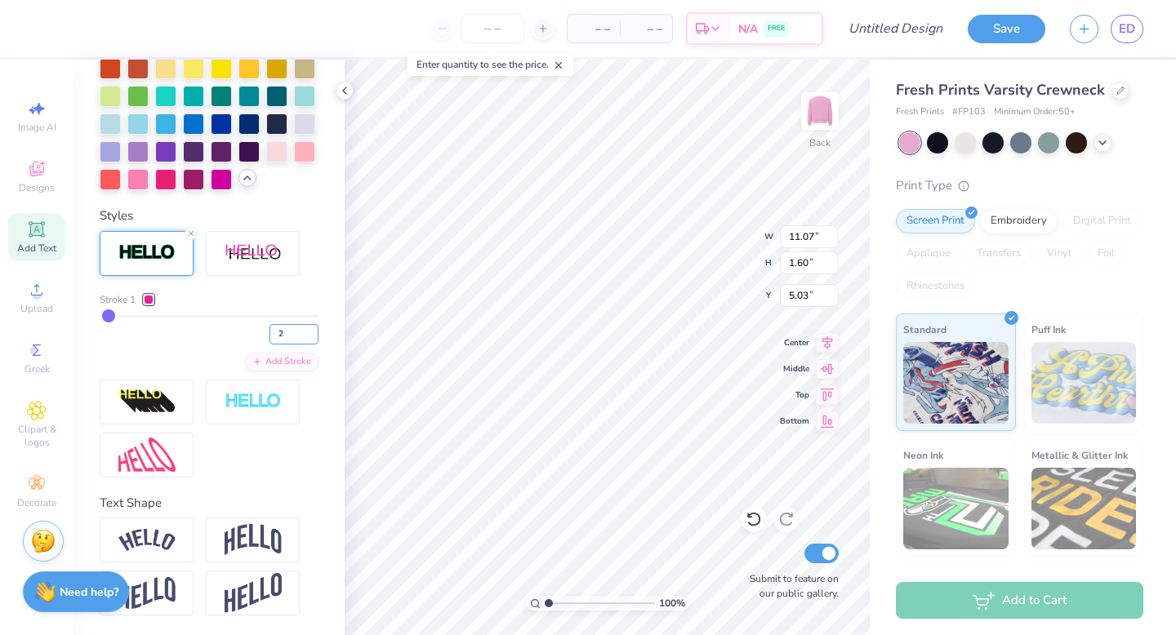
click at [291, 336] on input "2" at bounding box center [293, 334] width 49 height 20
type input "3"
click at [313, 332] on input "3" at bounding box center [293, 334] width 49 height 20
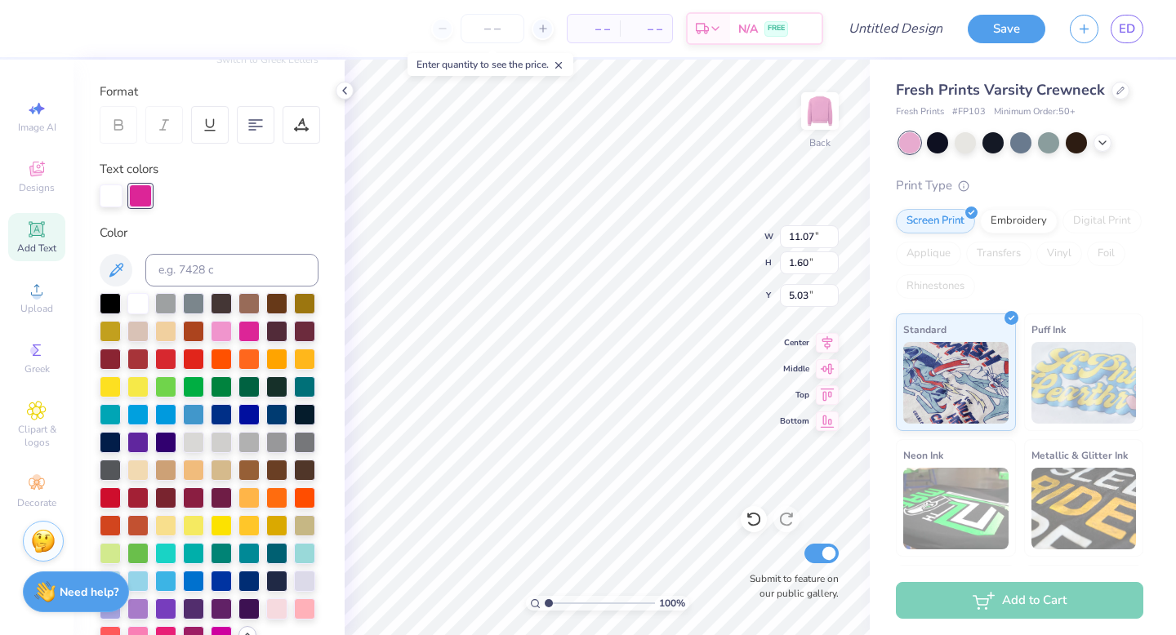
scroll to position [140, 0]
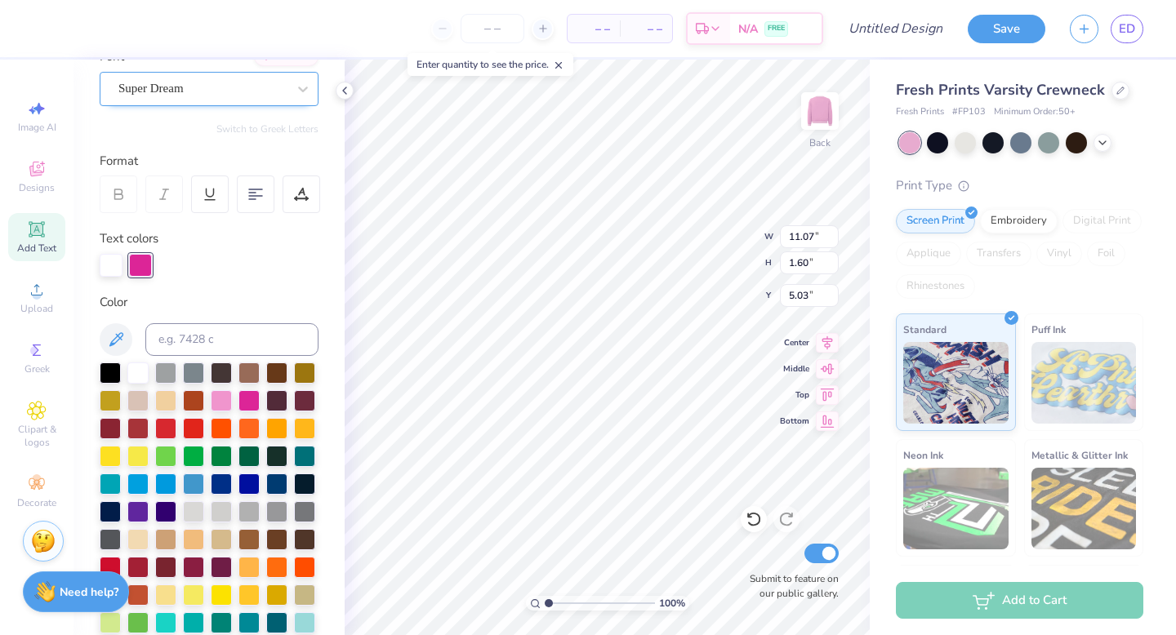
click at [199, 96] on div "Super Dream" at bounding box center [202, 88] width 171 height 25
type input "3"
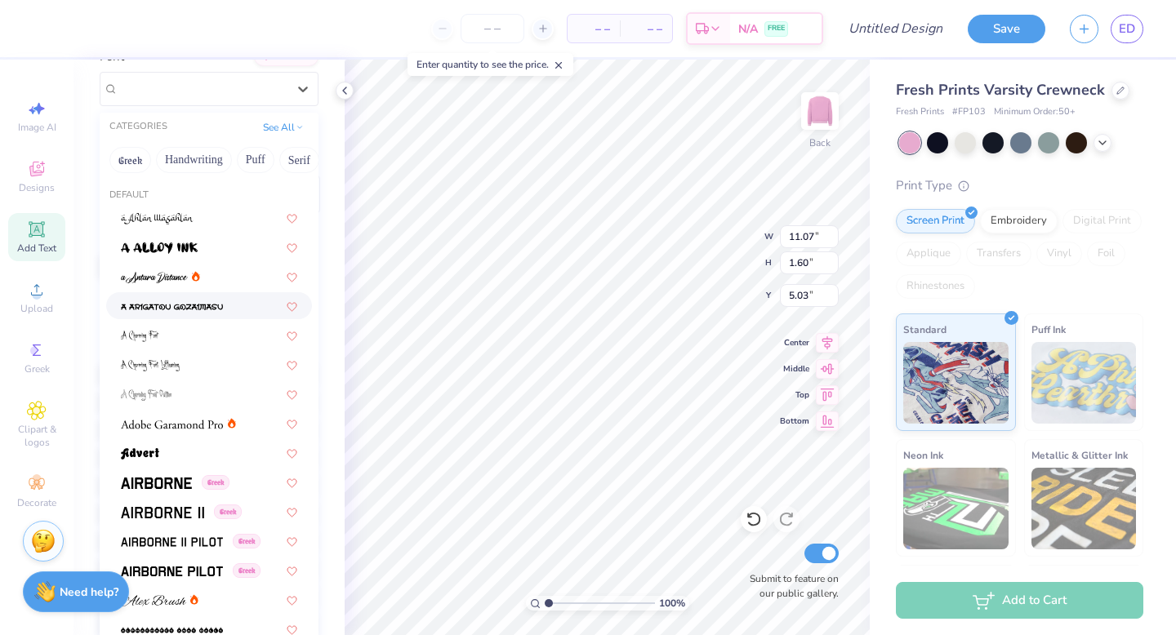
type input "11.09"
type input "1.63"
type input "5.02"
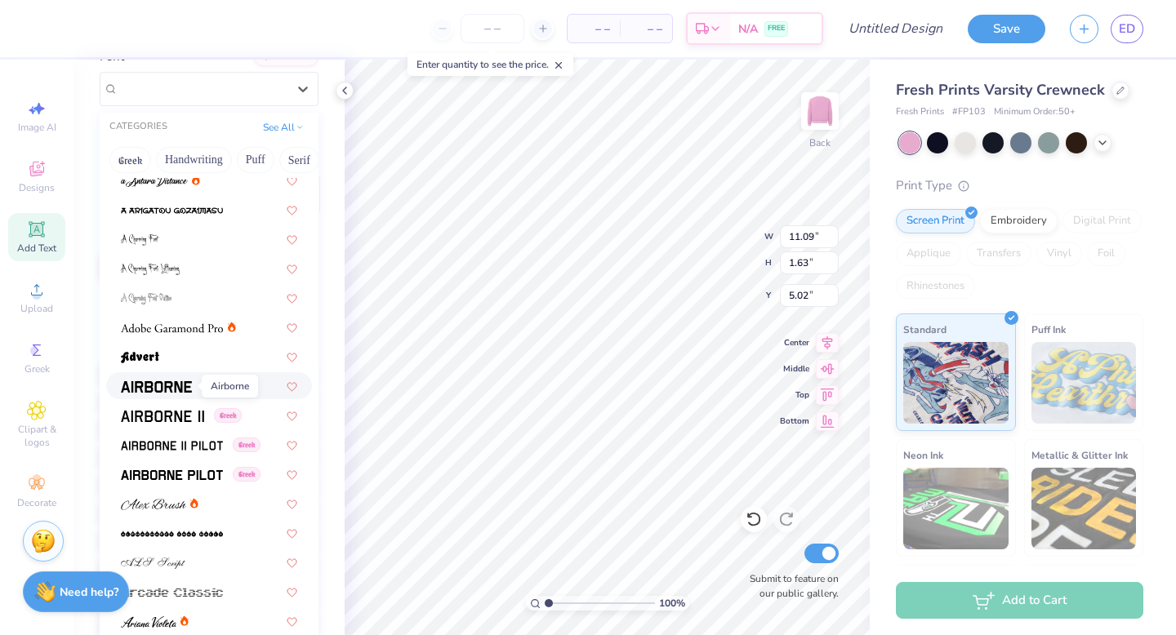
scroll to position [97, 0]
click at [162, 469] on img at bounding box center [172, 474] width 102 height 11
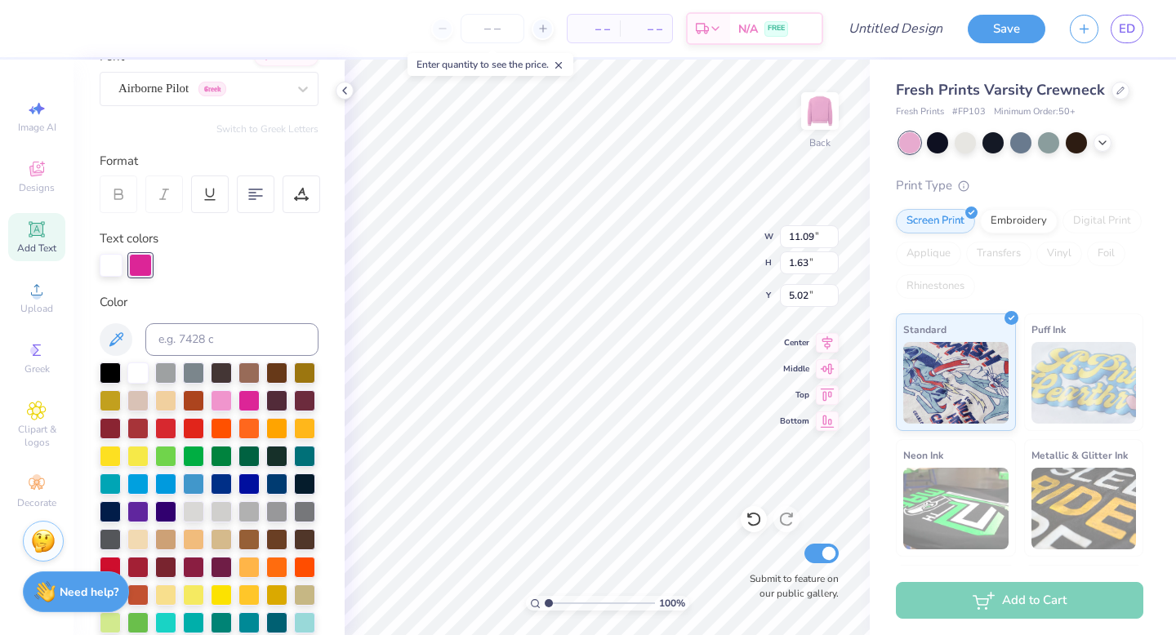
type input "11.66"
type input "1.70"
type input "4.98"
click at [998, 226] on div "Embroidery" at bounding box center [1019, 219] width 78 height 24
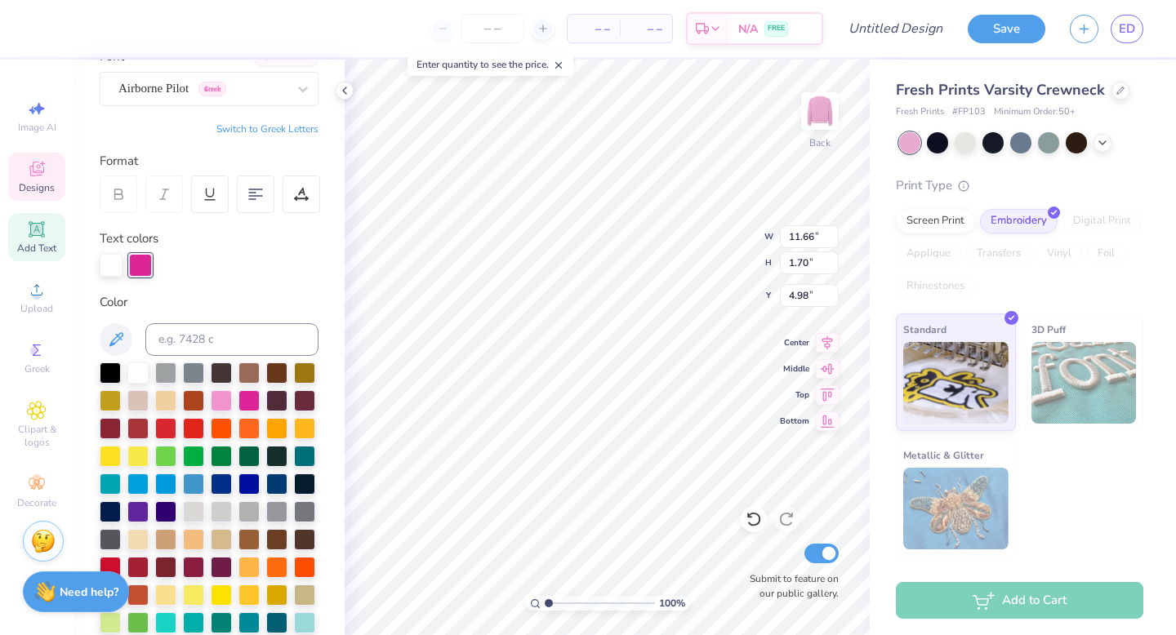
click at [36, 189] on span "Designs" at bounding box center [37, 187] width 36 height 13
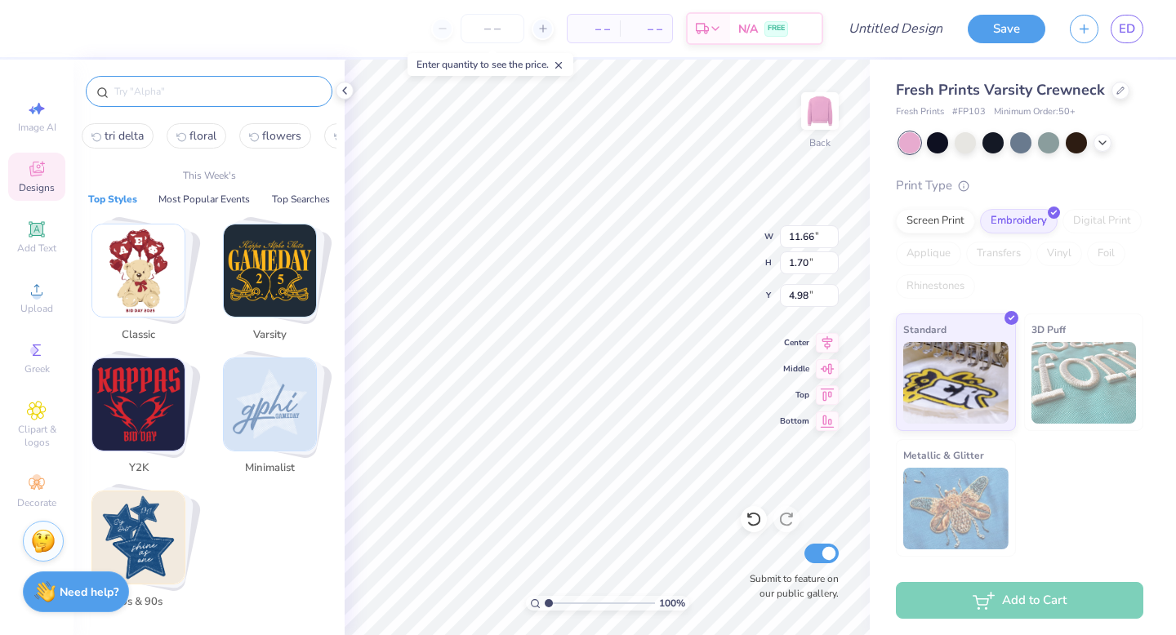
click at [165, 93] on input "text" at bounding box center [217, 91] width 209 height 16
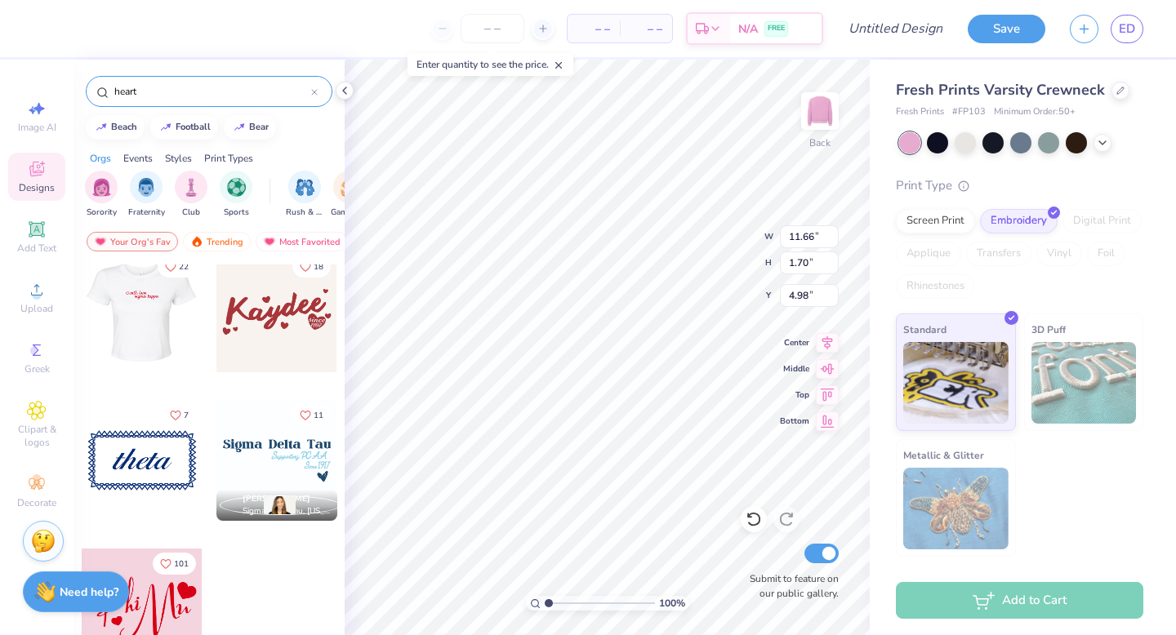
scroll to position [0, 0]
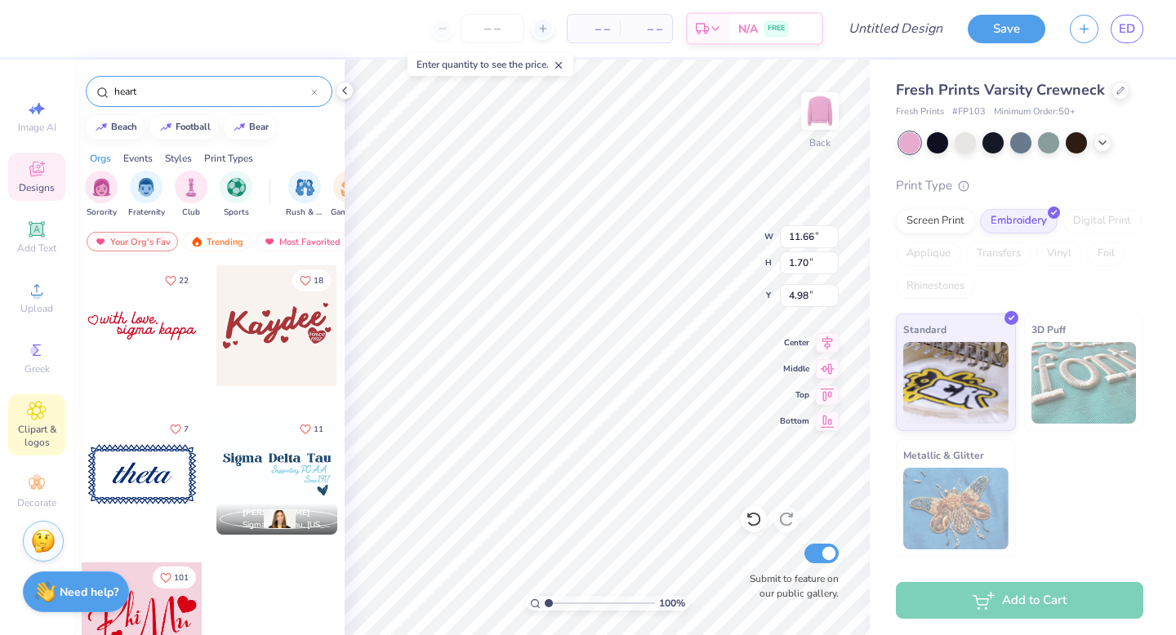
type input "heart"
click at [33, 402] on icon at bounding box center [37, 411] width 18 height 18
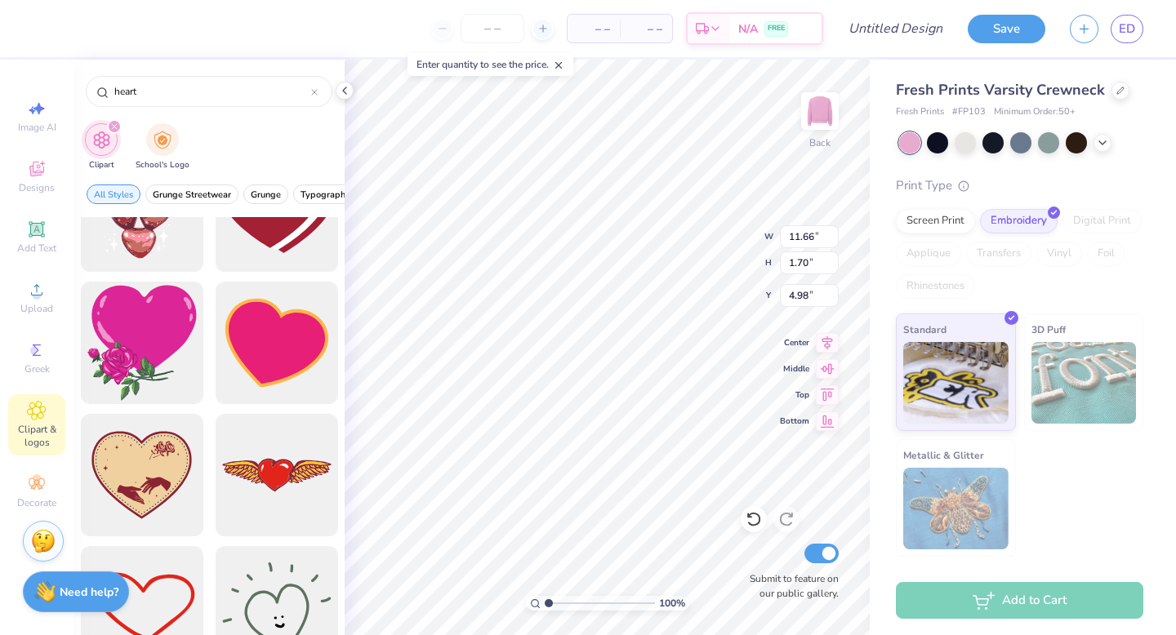
scroll to position [598, 0]
type input "heart"
click at [272, 358] on div at bounding box center [276, 342] width 135 height 135
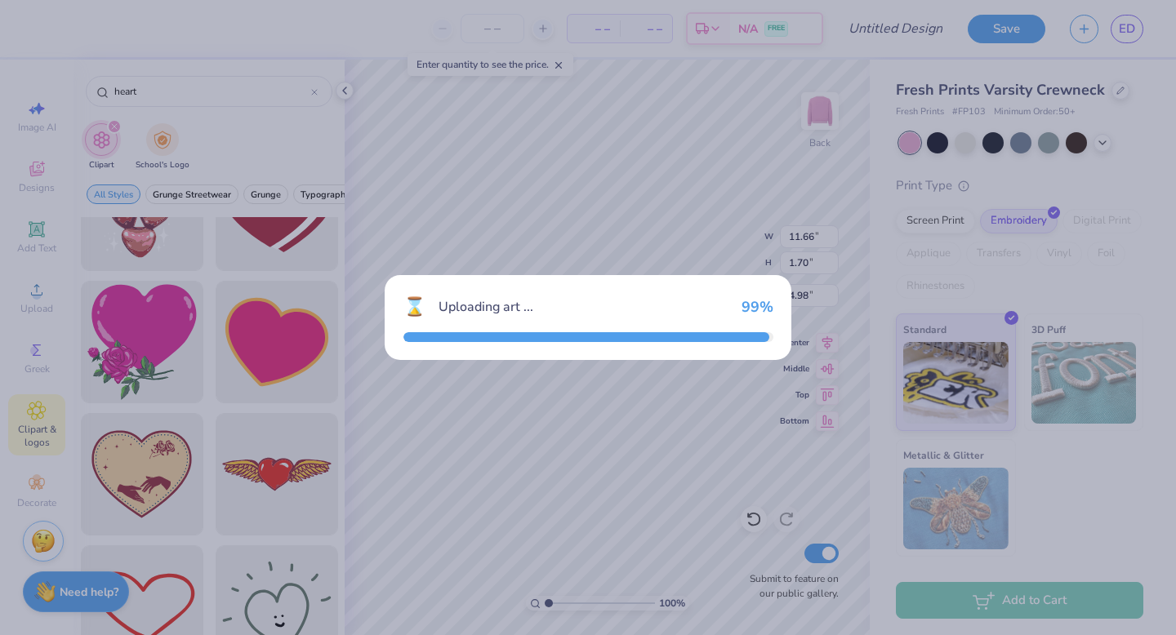
type input "12.00"
type input "10.33"
type input "3.00"
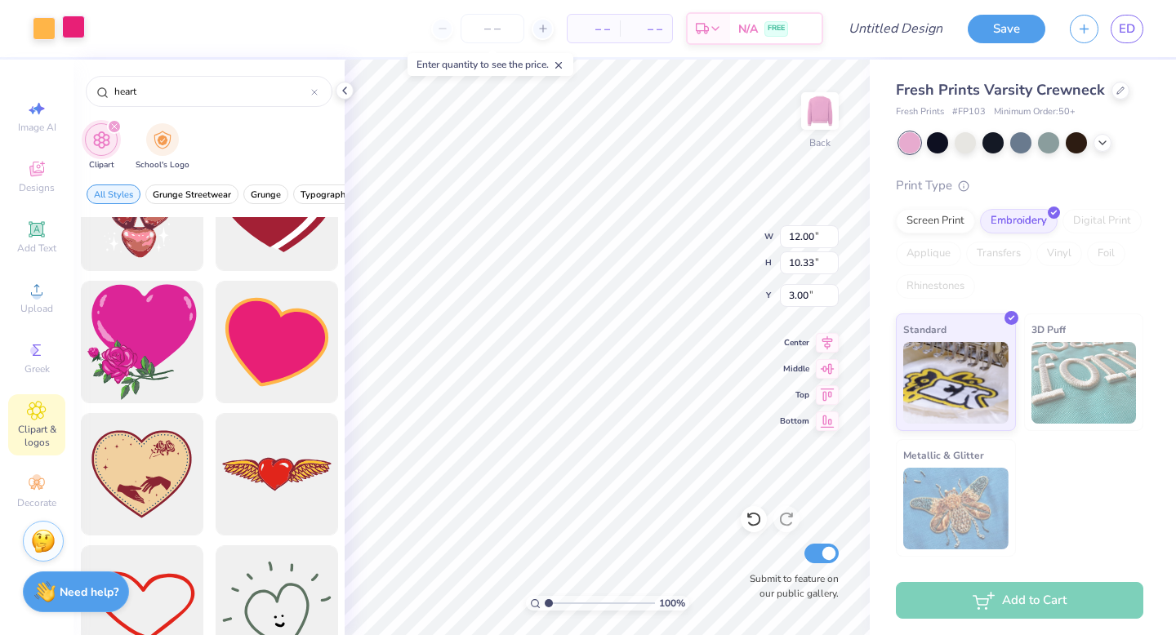
click at [73, 32] on div at bounding box center [73, 27] width 23 height 23
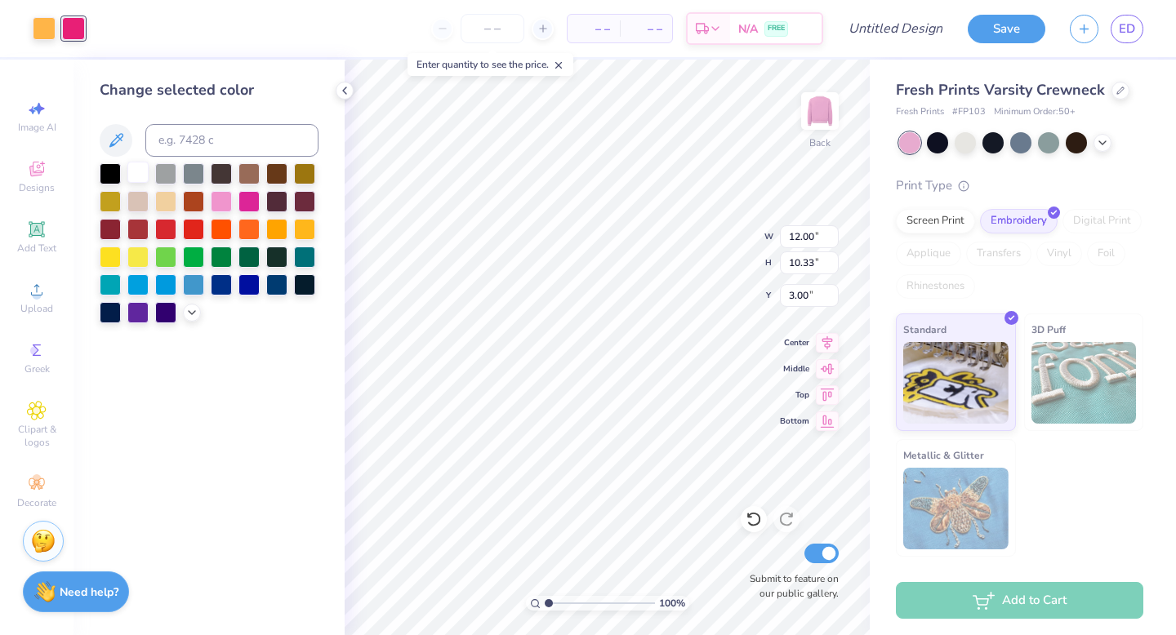
click at [141, 176] on div at bounding box center [137, 172] width 21 height 21
click at [42, 33] on div at bounding box center [44, 27] width 23 height 23
click at [248, 205] on div at bounding box center [248, 201] width 21 height 21
type input "2.01"
type input "1.73"
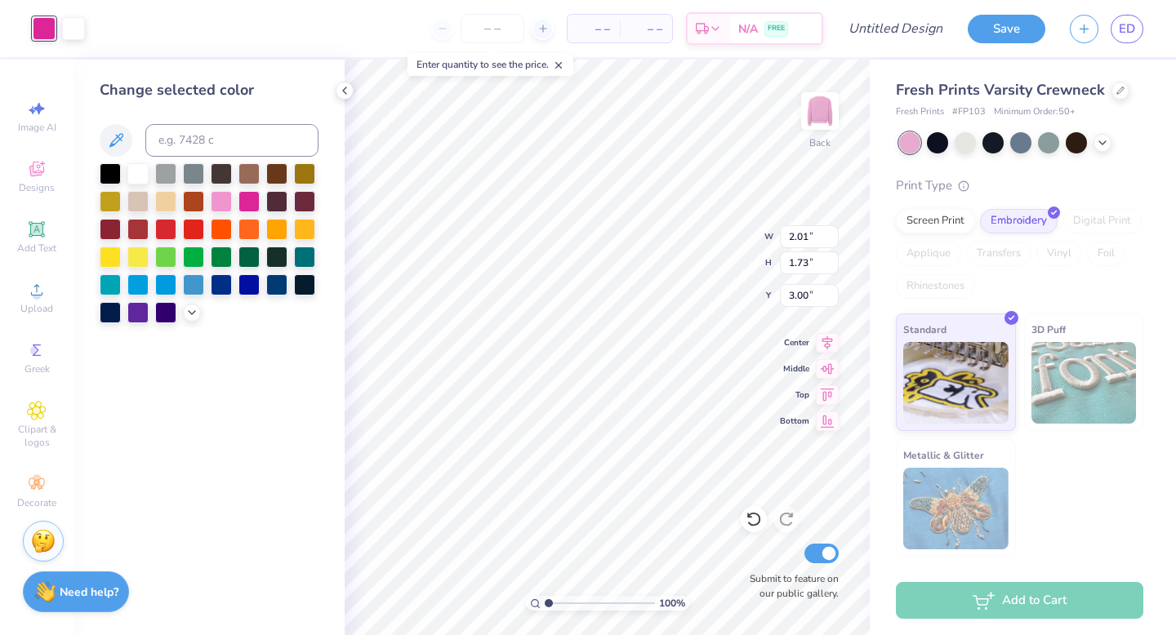
type input "2.03"
type input "1.69"
type input "3.10"
type input "1.55"
type input "1.29"
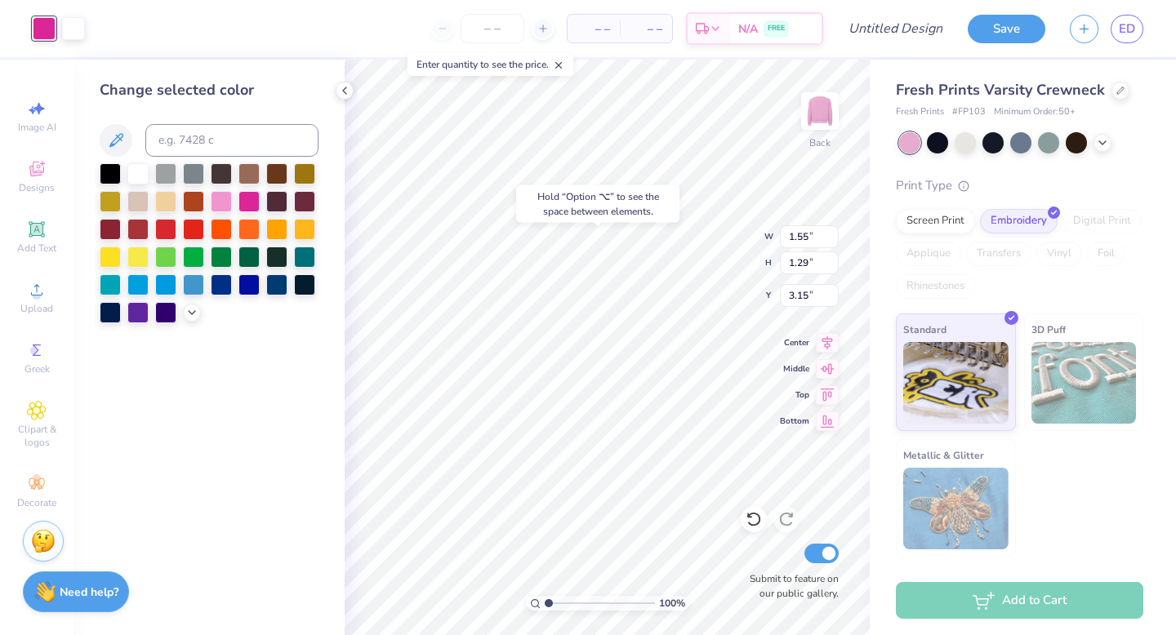
type input "5.19"
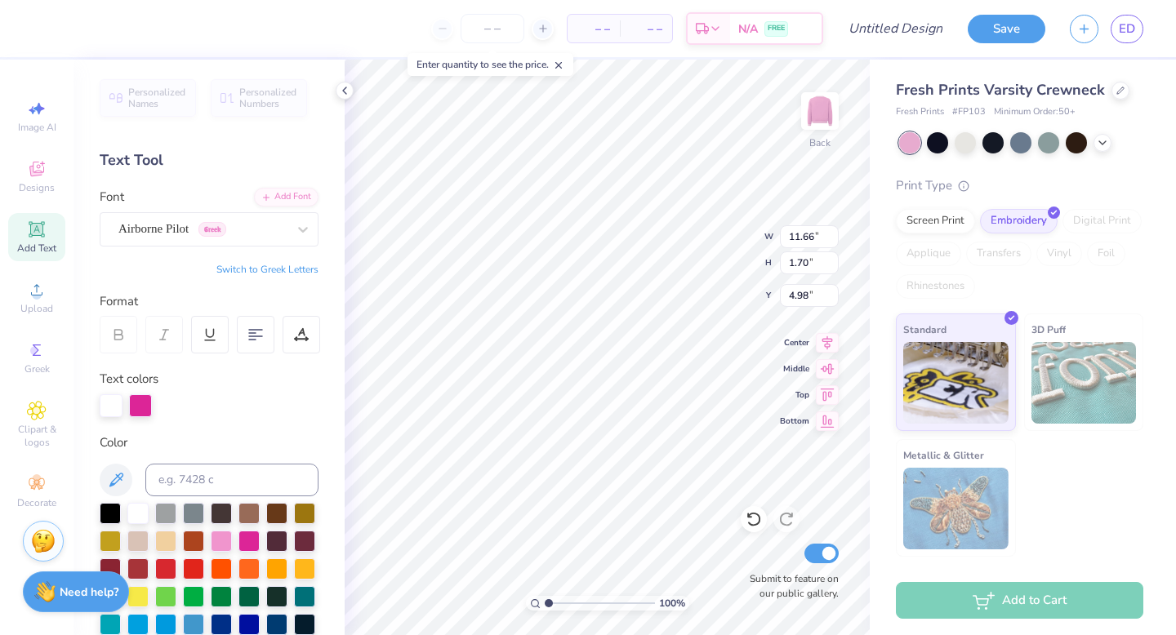
type input "1.55"
type input "1.29"
type input "5.19"
type input "1.33"
type input "1.11"
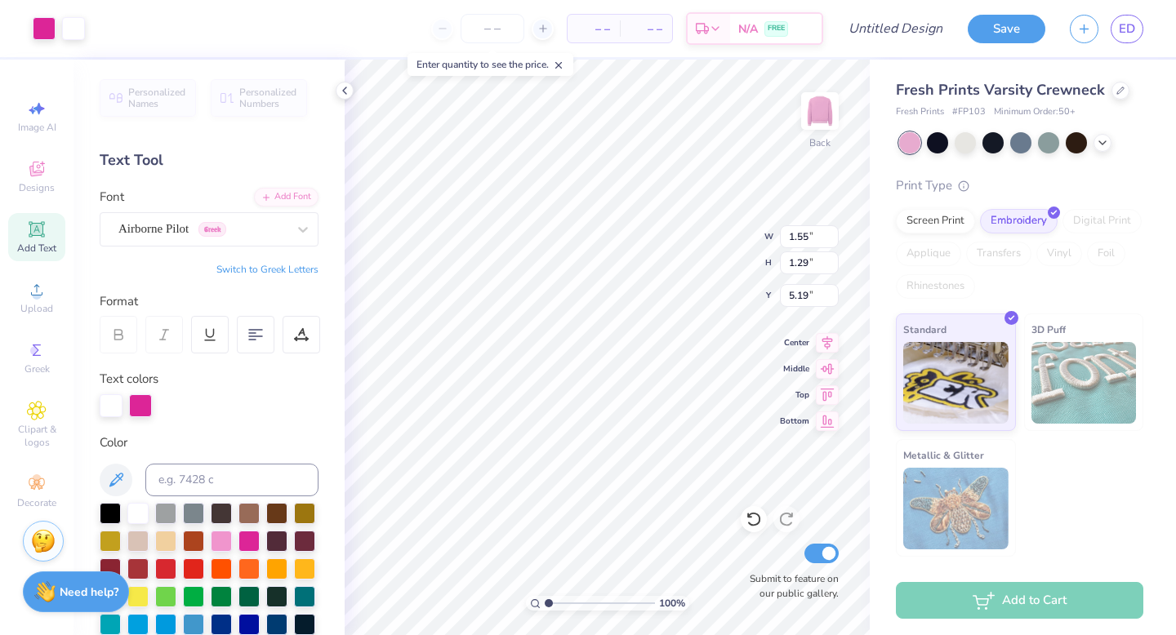
type input "5.21"
type input "5.28"
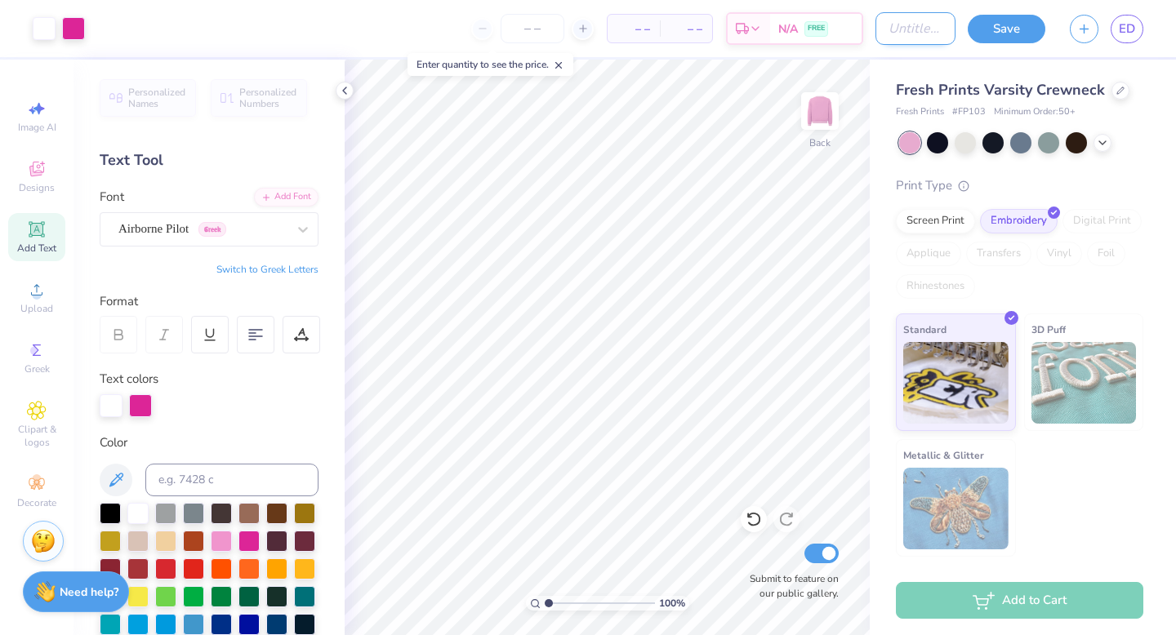
click at [900, 31] on input "Design Title" at bounding box center [915, 28] width 80 height 33
type input "FP dupe"
click at [992, 33] on button "Save" at bounding box center [1006, 26] width 78 height 29
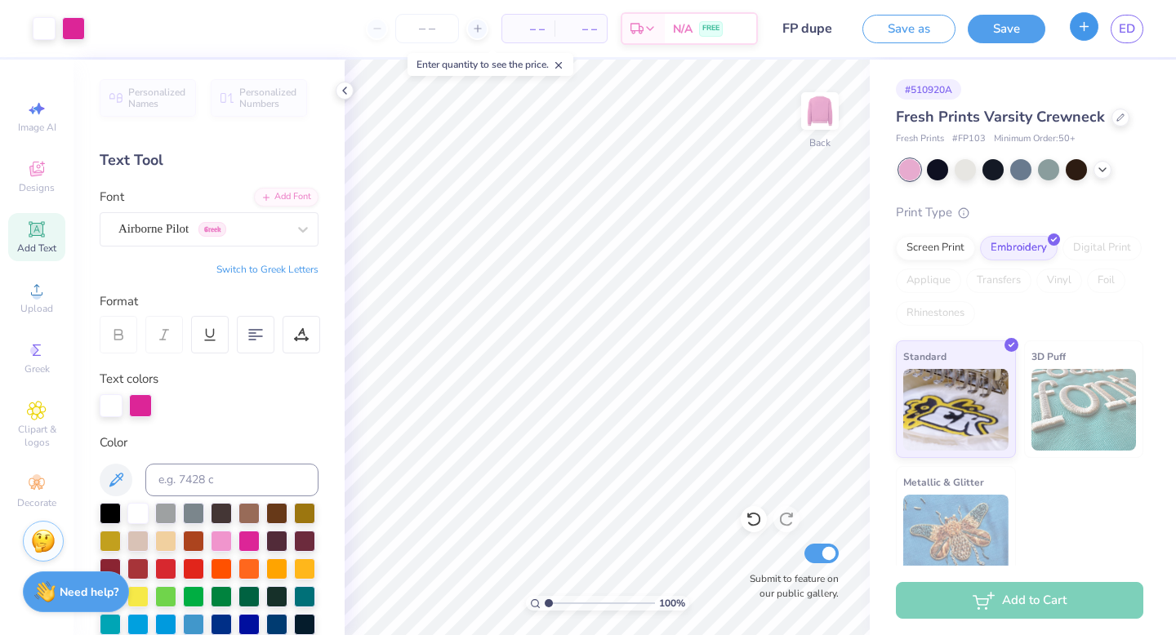
click at [1071, 25] on button "button" at bounding box center [1083, 26] width 29 height 29
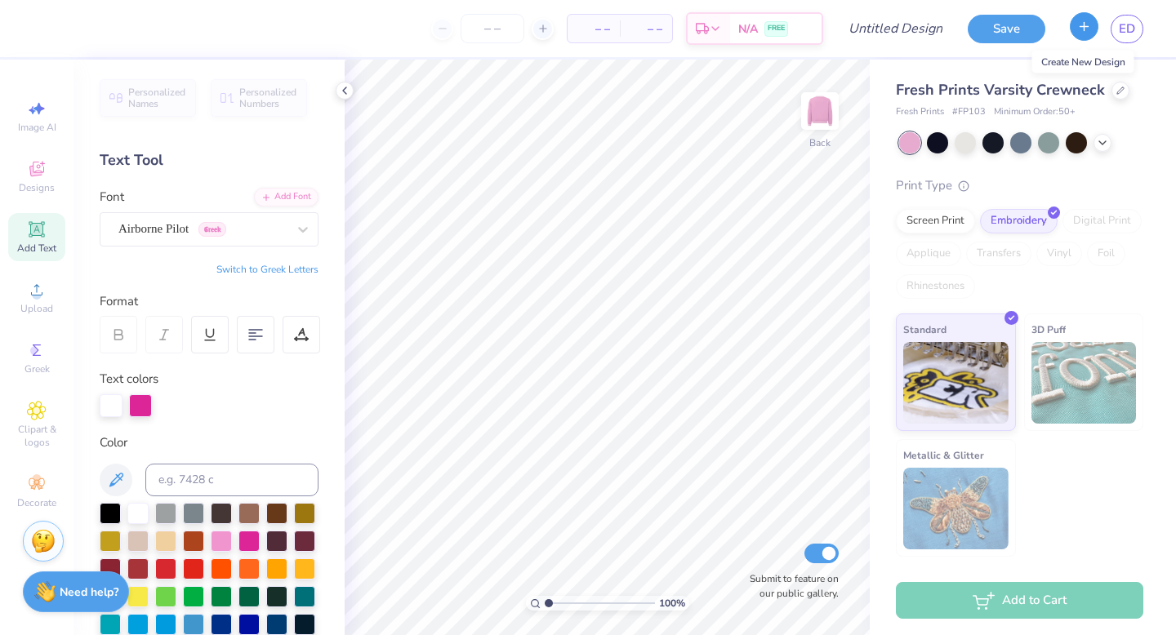
click at [1079, 28] on icon "button" at bounding box center [1084, 27] width 14 height 14
click at [1113, 96] on div at bounding box center [1120, 89] width 18 height 18
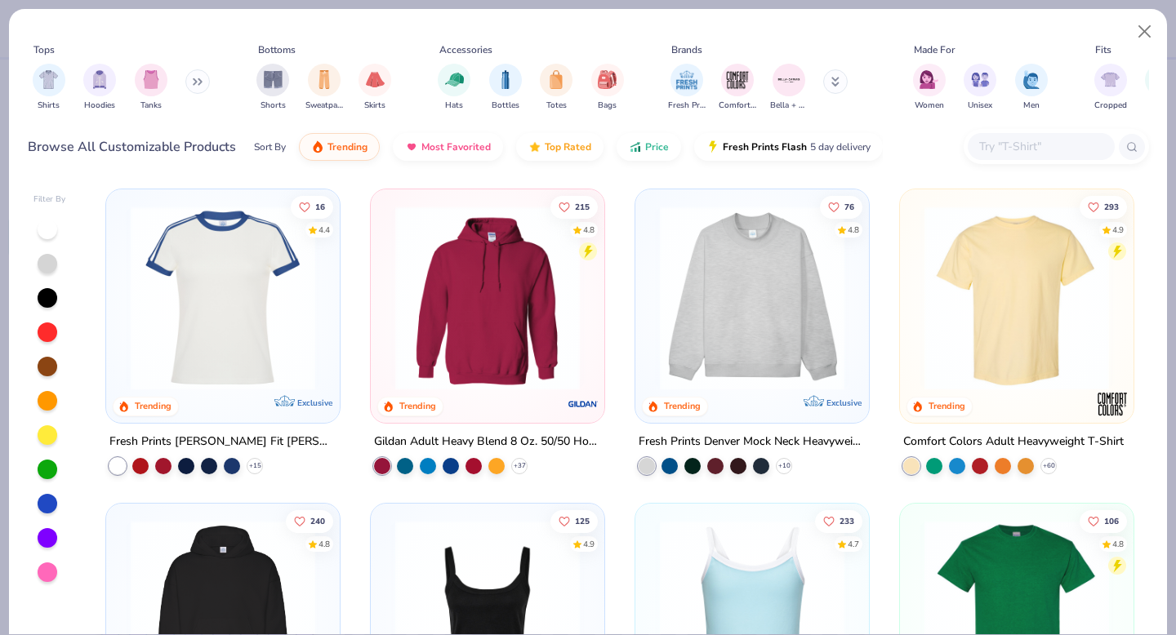
click at [192, 81] on button at bounding box center [197, 81] width 24 height 24
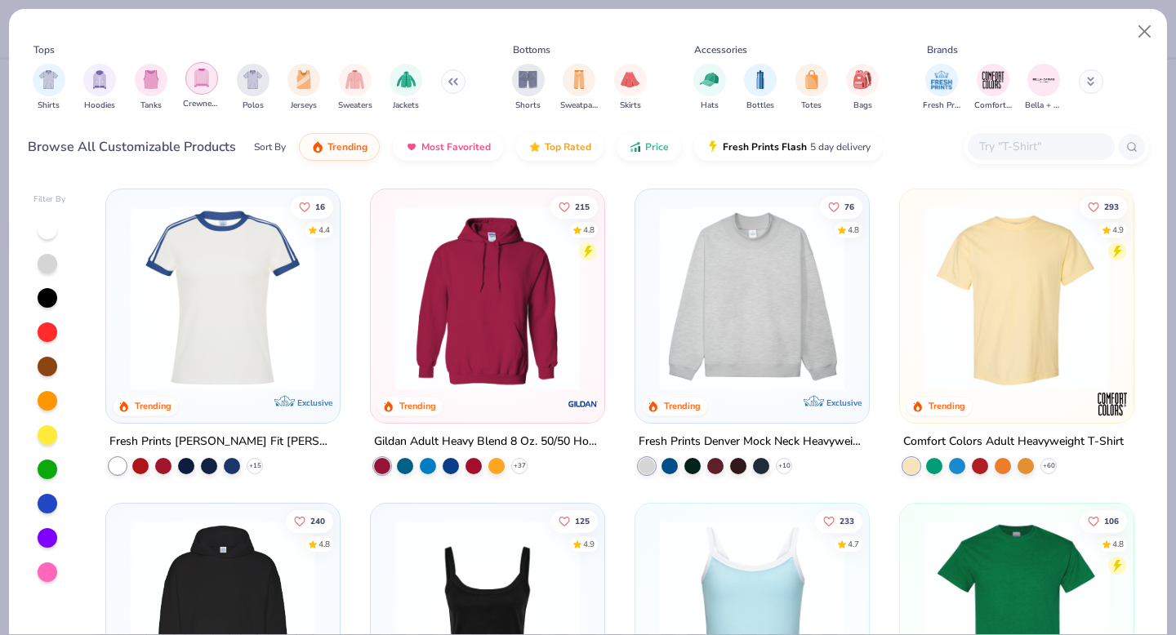
click at [200, 77] on img "filter for Crewnecks" at bounding box center [202, 78] width 18 height 19
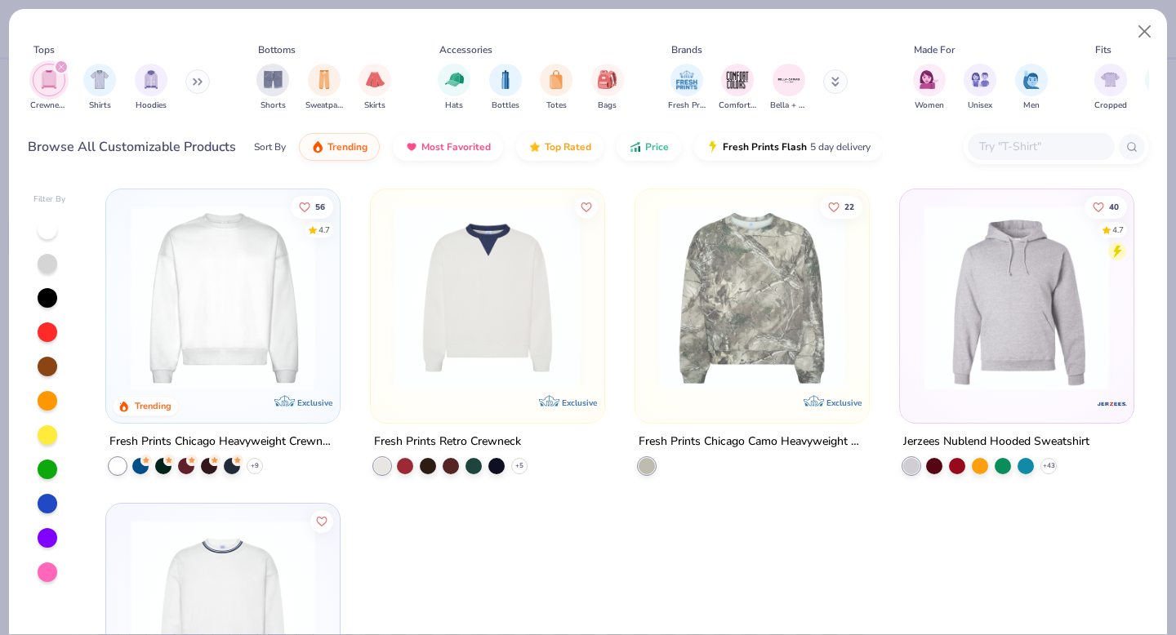
click at [515, 454] on div "Fresh Prints Retro Crewneck + 5" at bounding box center [487, 453] width 235 height 42
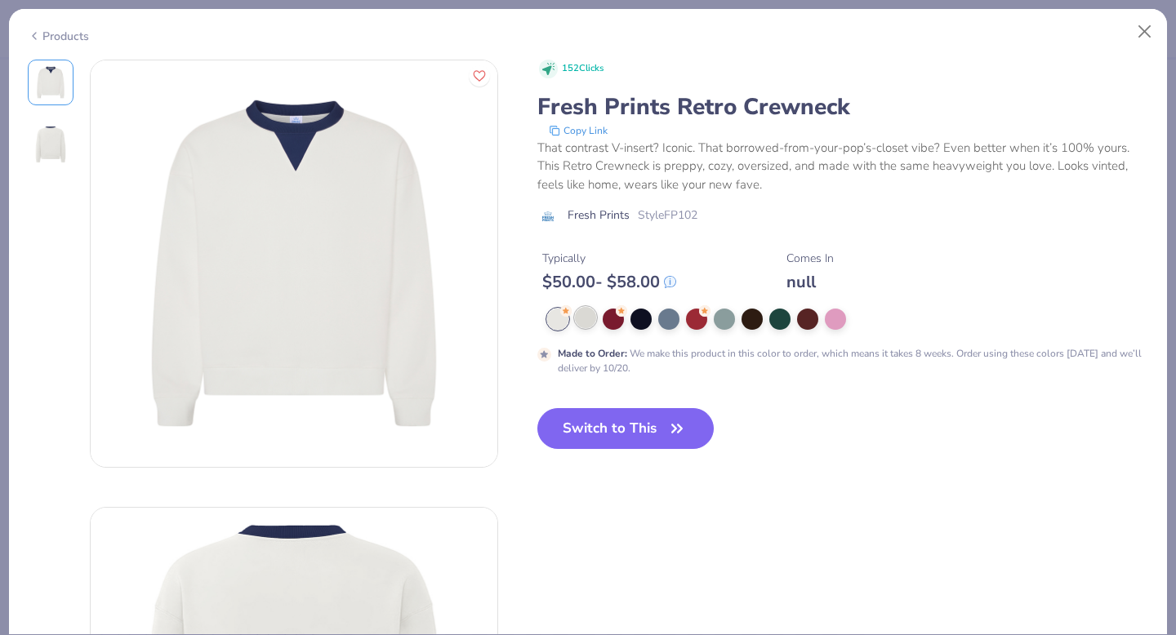
click at [587, 318] on div at bounding box center [585, 317] width 21 height 21
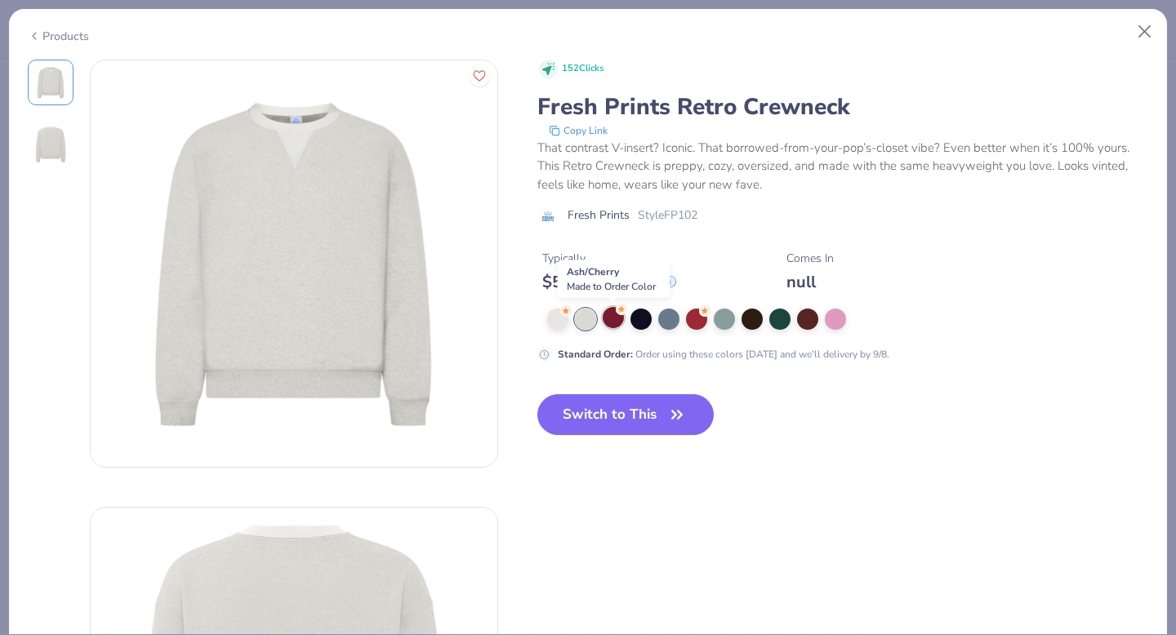
click at [614, 318] on div at bounding box center [613, 317] width 21 height 21
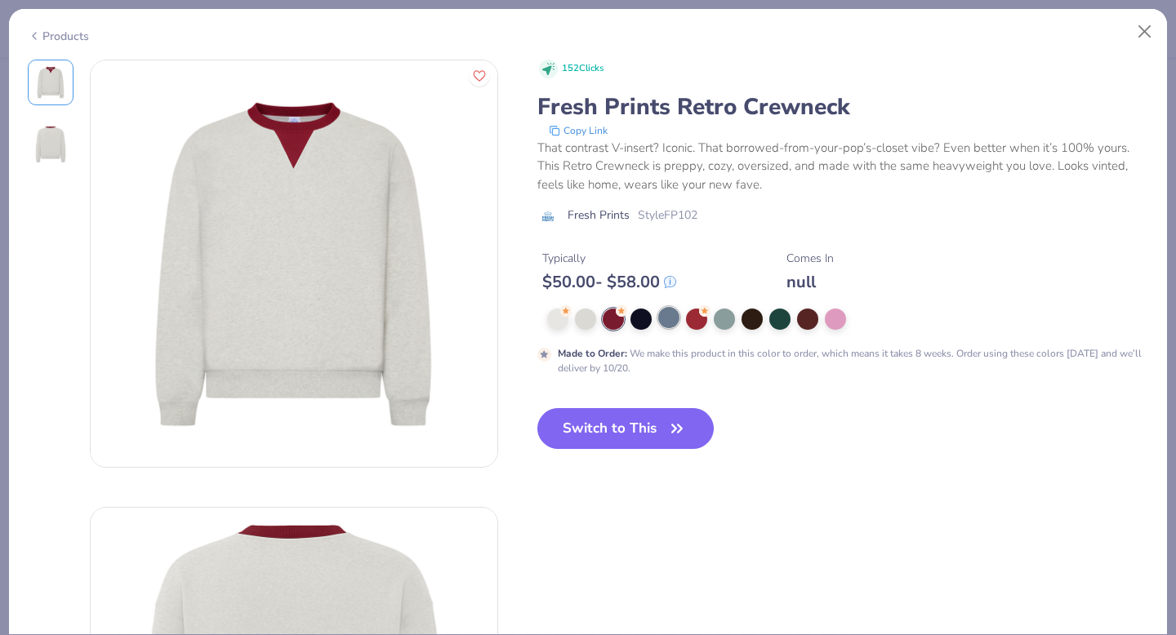
click at [674, 320] on div at bounding box center [668, 317] width 21 height 21
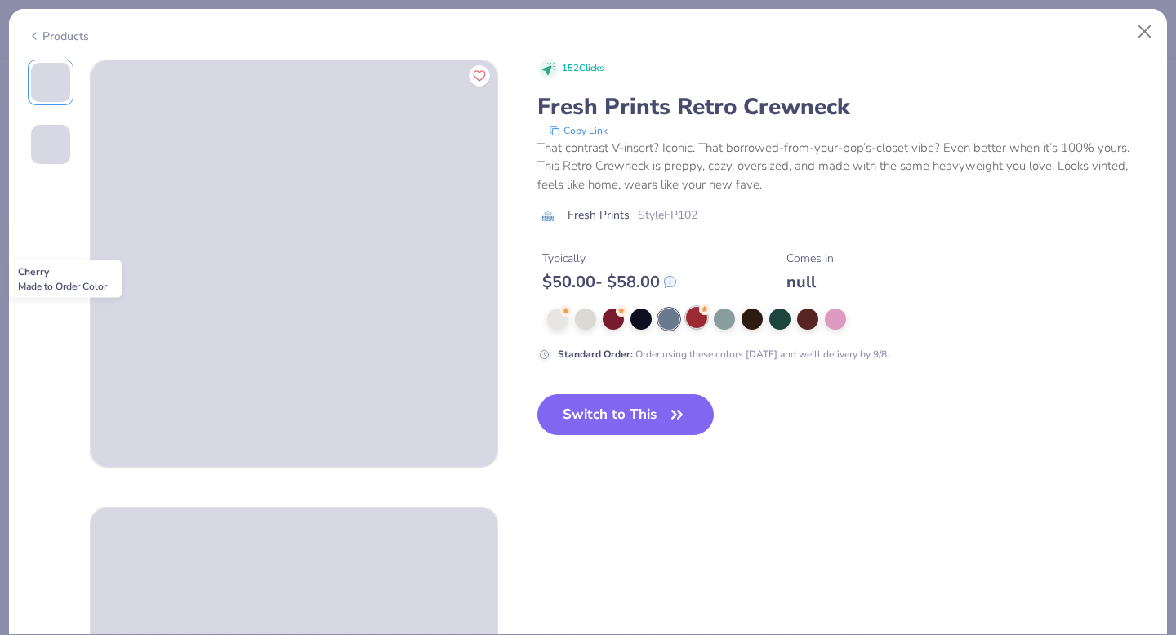
click at [698, 325] on div at bounding box center [696, 317] width 21 height 21
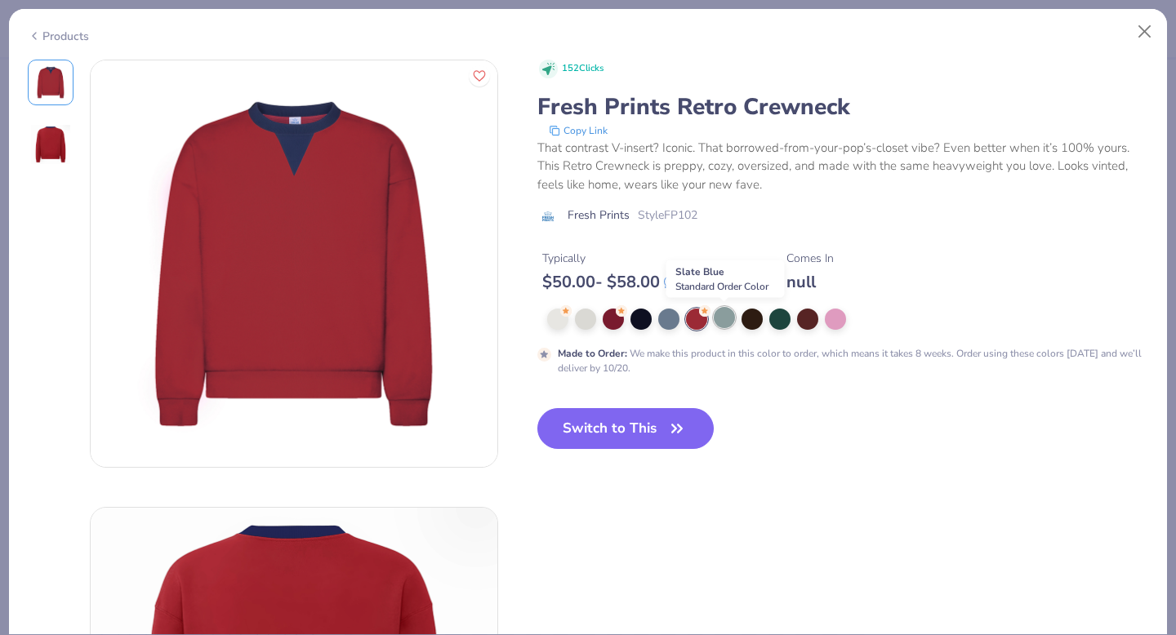
click at [731, 315] on div at bounding box center [724, 317] width 21 height 21
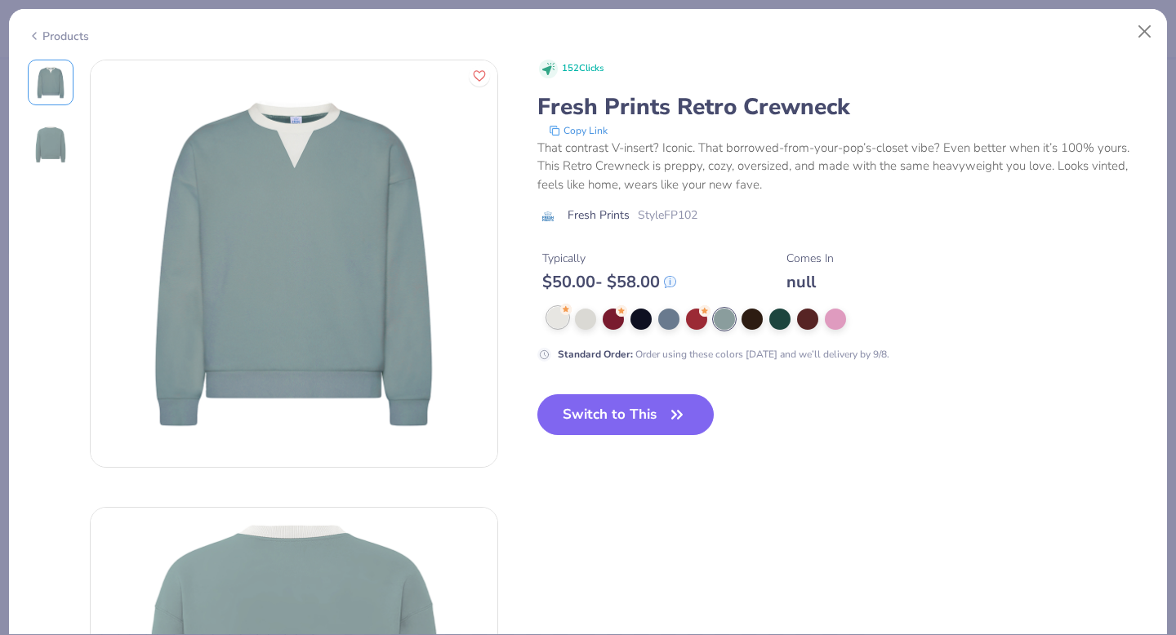
click at [563, 322] on div at bounding box center [557, 317] width 21 height 21
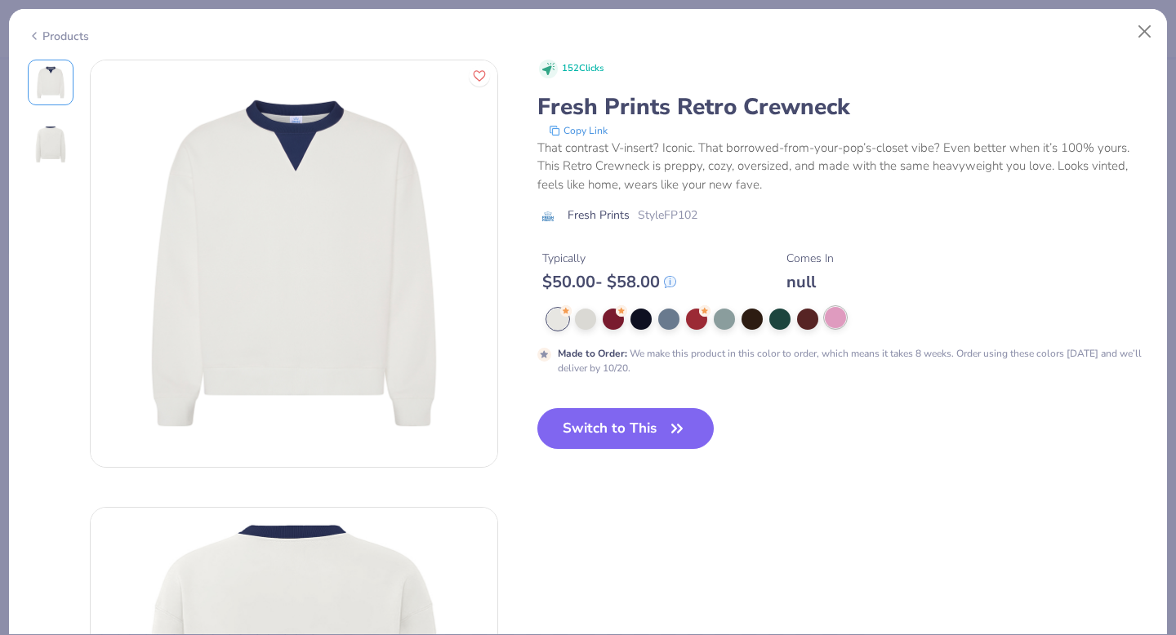
click at [825, 318] on div at bounding box center [835, 317] width 21 height 21
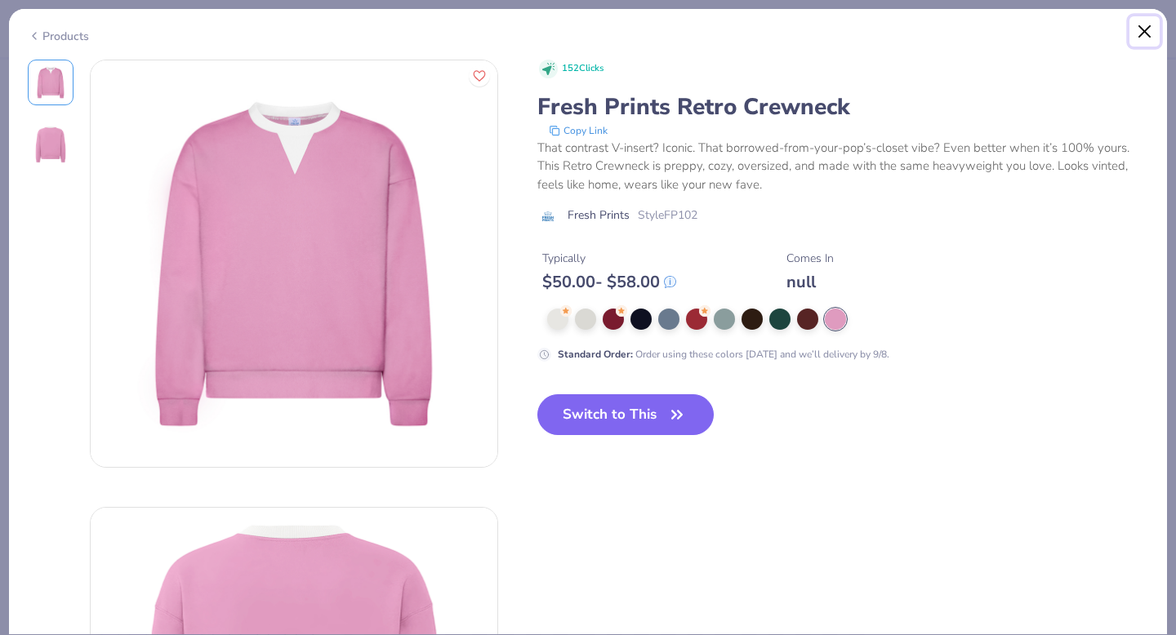
click at [1143, 26] on button "Close" at bounding box center [1144, 31] width 31 height 31
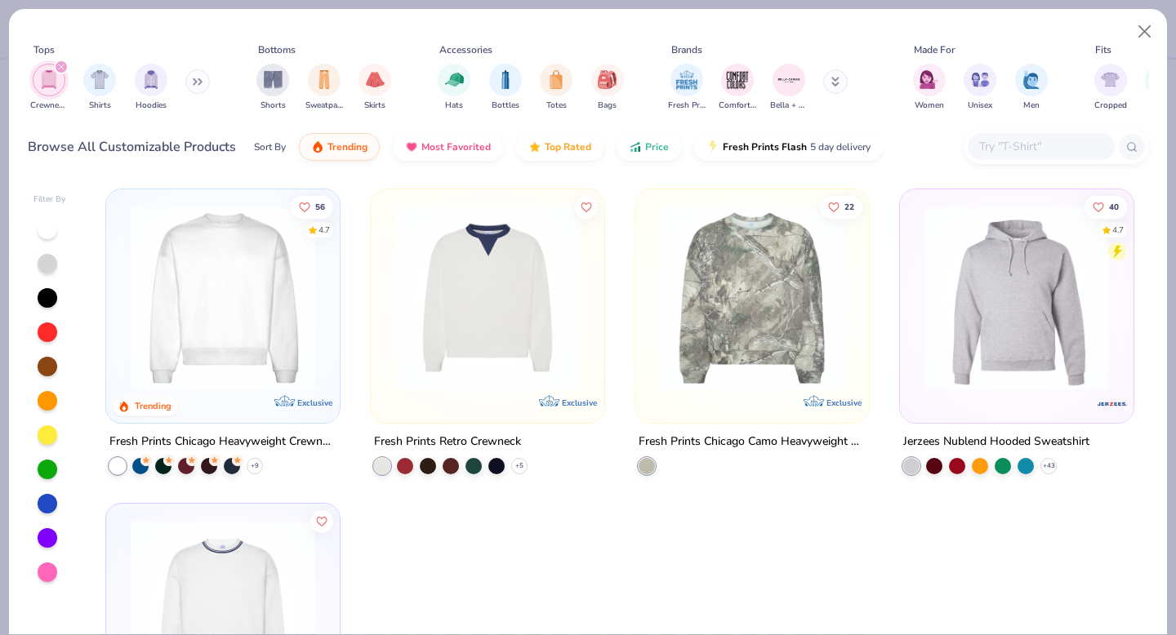
scroll to position [2, 0]
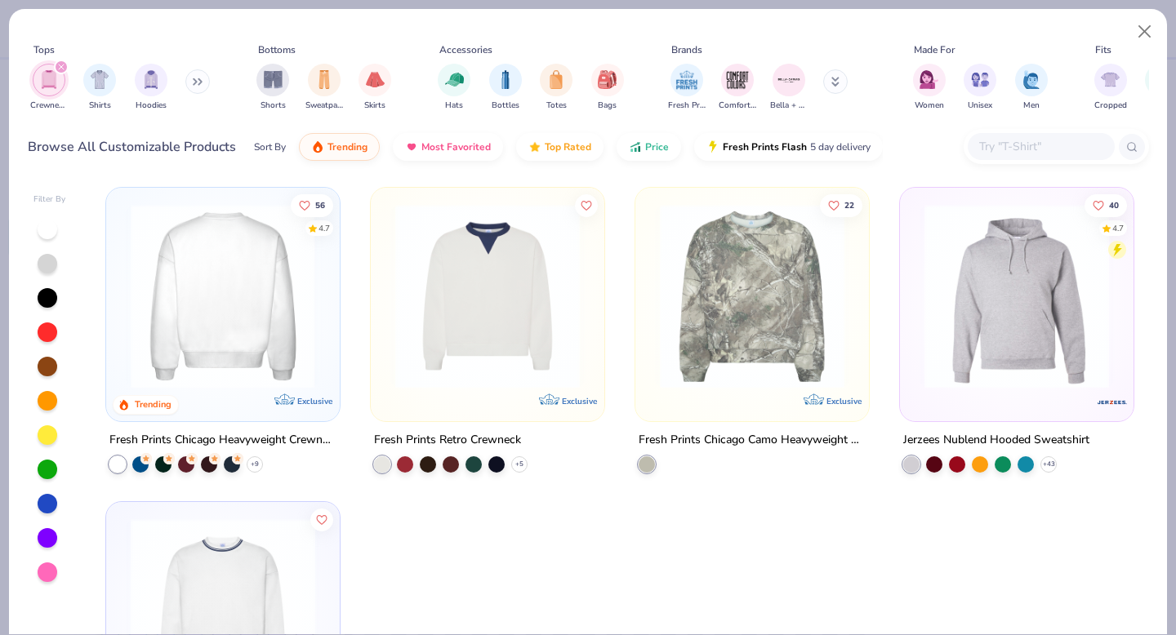
click at [123, 360] on img at bounding box center [22, 296] width 201 height 185
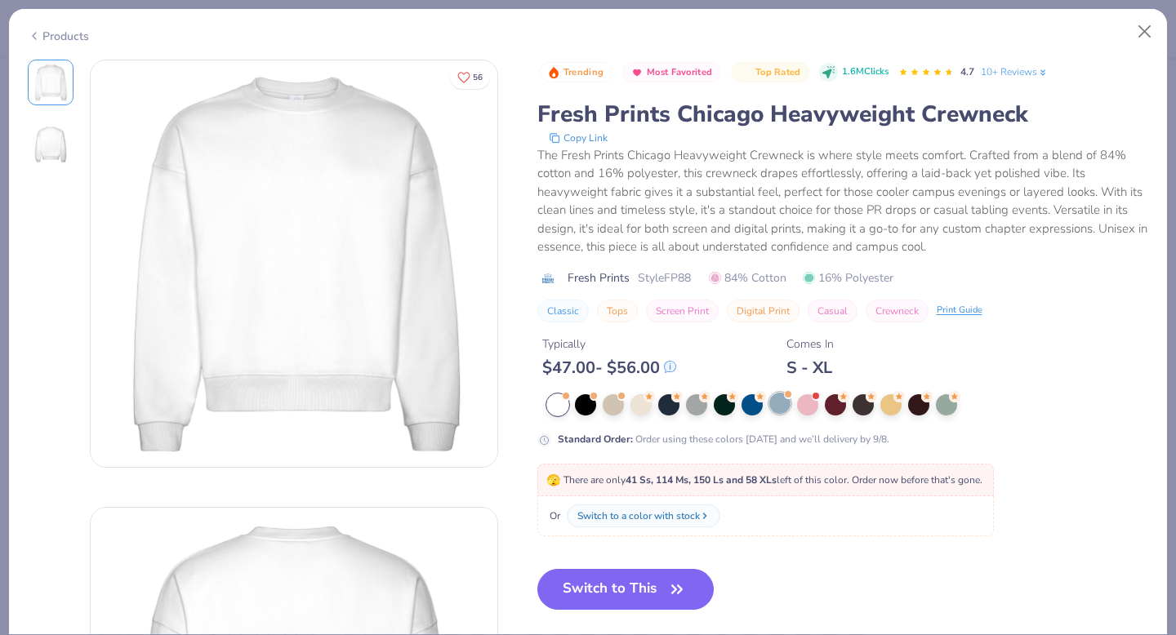
click at [780, 407] on div at bounding box center [779, 403] width 21 height 21
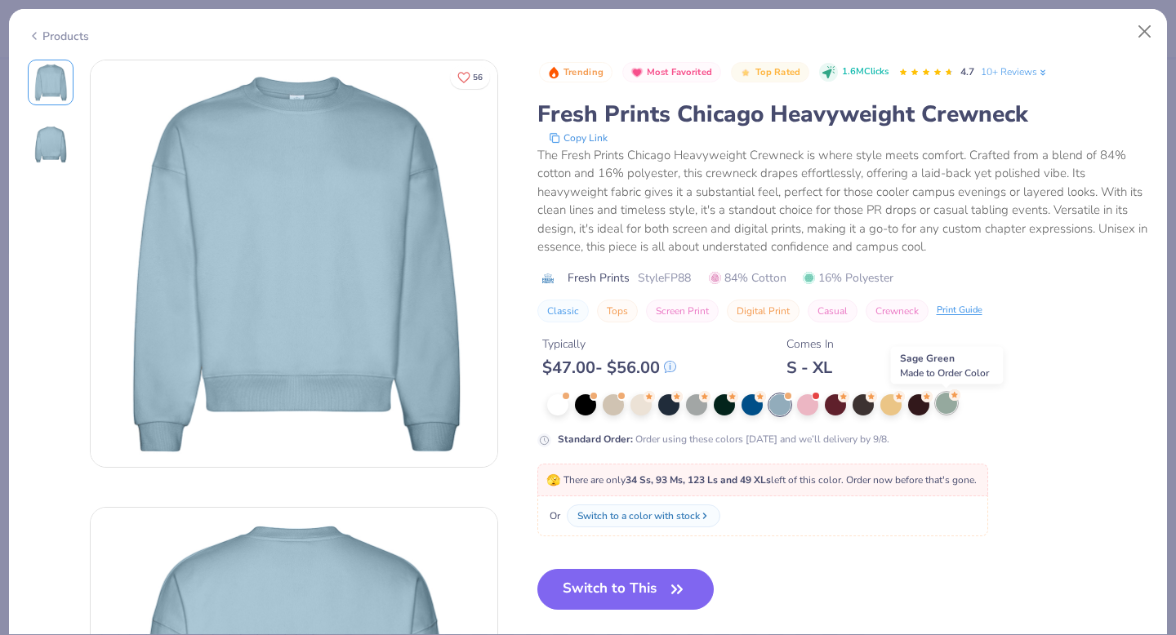
click at [945, 403] on div at bounding box center [946, 403] width 21 height 21
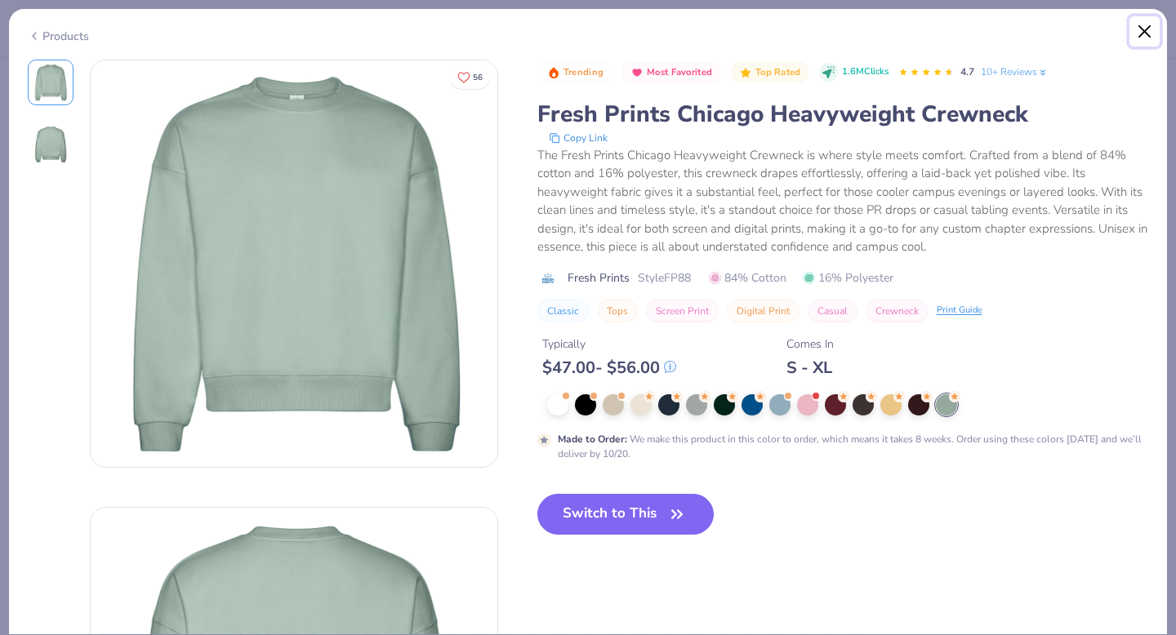
click at [1140, 29] on button "Close" at bounding box center [1144, 31] width 31 height 31
